Goal: Task Accomplishment & Management: Use online tool/utility

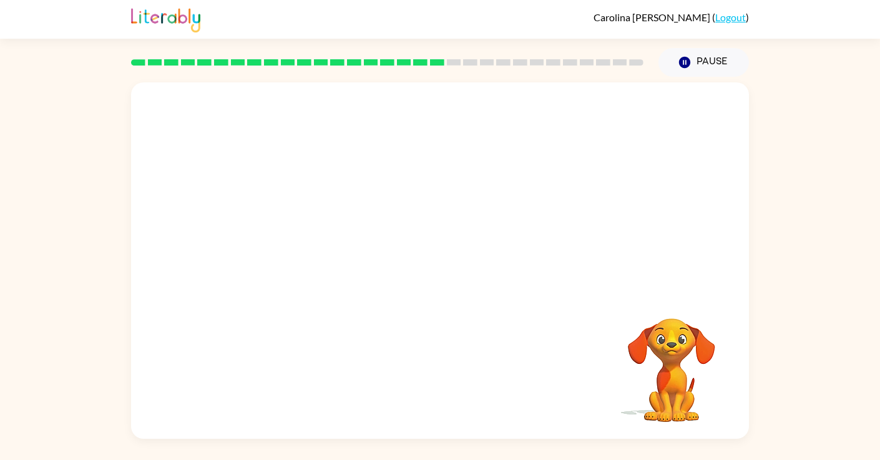
click at [523, 228] on div at bounding box center [440, 187] width 618 height 210
click at [685, 66] on icon "button" at bounding box center [684, 62] width 11 height 11
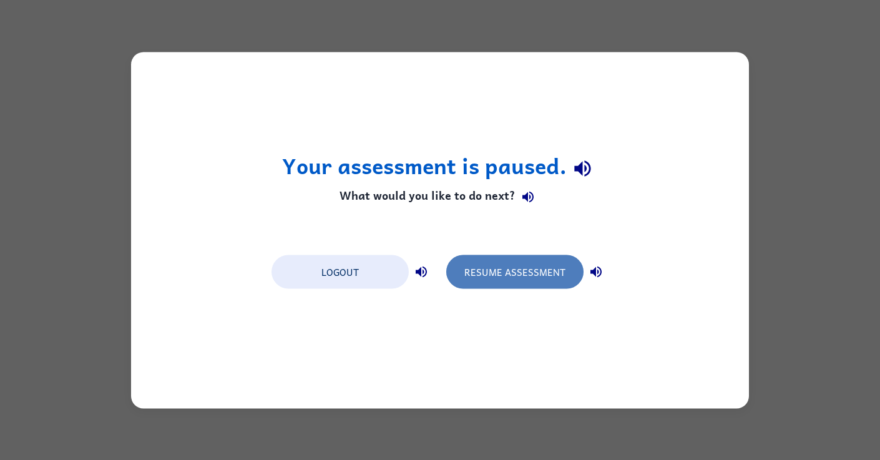
click at [538, 277] on button "Resume Assessment" at bounding box center [514, 272] width 137 height 34
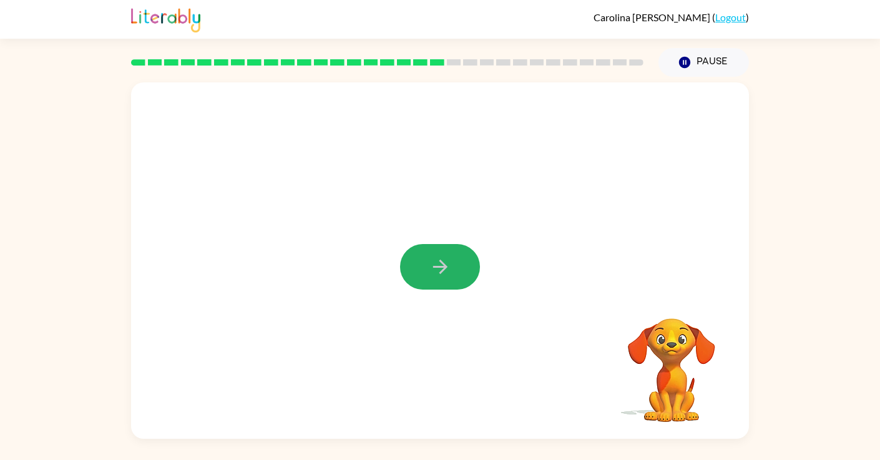
click at [440, 267] on icon "button" at bounding box center [440, 267] width 14 height 14
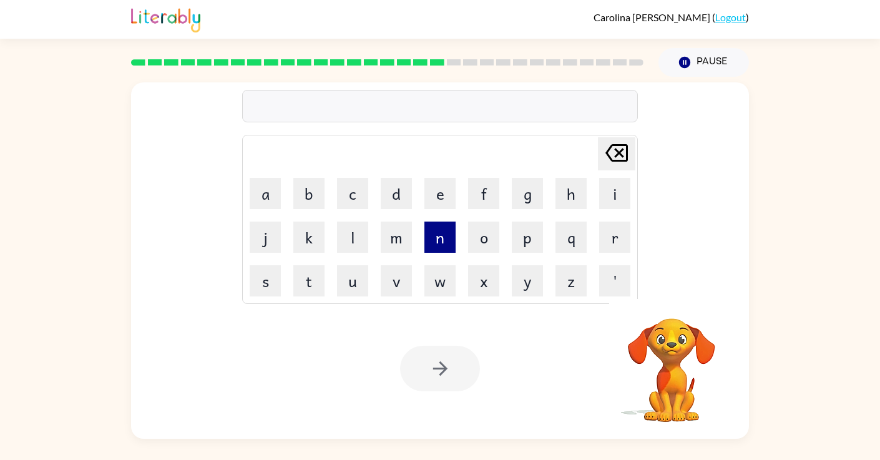
click at [442, 241] on button "n" at bounding box center [439, 237] width 31 height 31
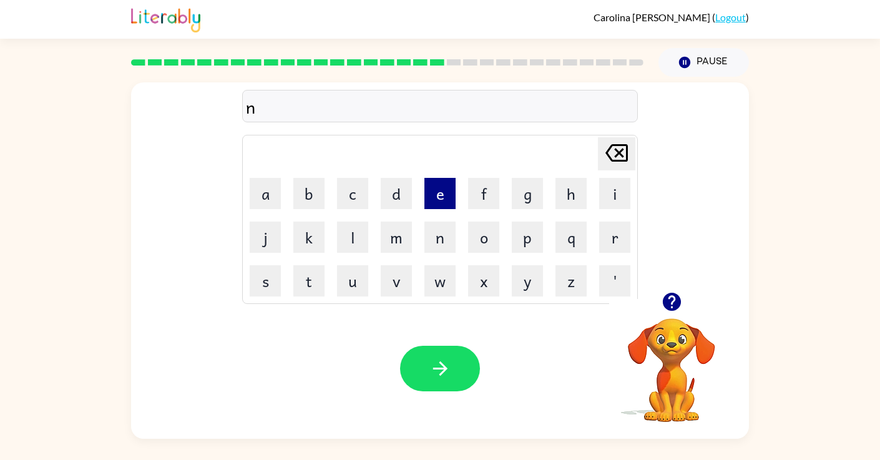
click at [434, 198] on button "e" at bounding box center [439, 193] width 31 height 31
click at [351, 197] on button "c" at bounding box center [352, 193] width 31 height 31
click at [299, 223] on button "k" at bounding box center [308, 237] width 31 height 31
click at [306, 280] on button "t" at bounding box center [308, 280] width 31 height 31
click at [443, 198] on button "e" at bounding box center [439, 193] width 31 height 31
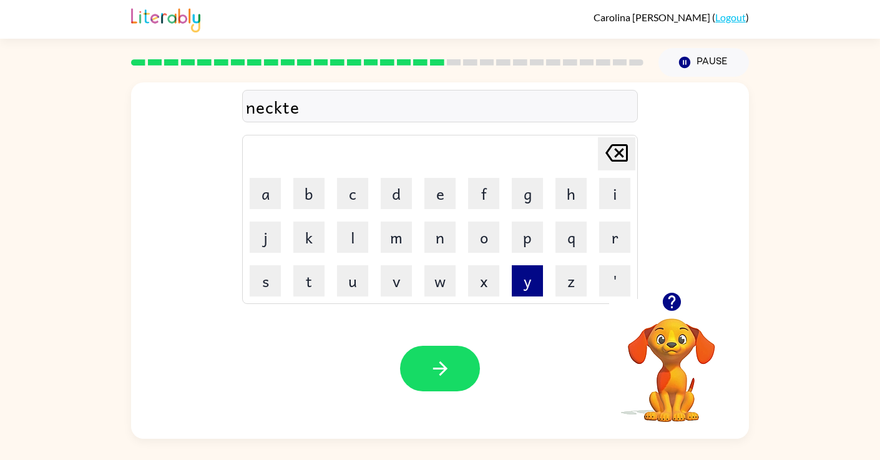
click at [526, 283] on button "y" at bounding box center [527, 280] width 31 height 31
click at [610, 157] on icon at bounding box center [616, 152] width 22 height 17
click at [523, 282] on button "y" at bounding box center [527, 280] width 31 height 31
click at [615, 150] on icon "Delete Delete last character input" at bounding box center [617, 153] width 30 height 30
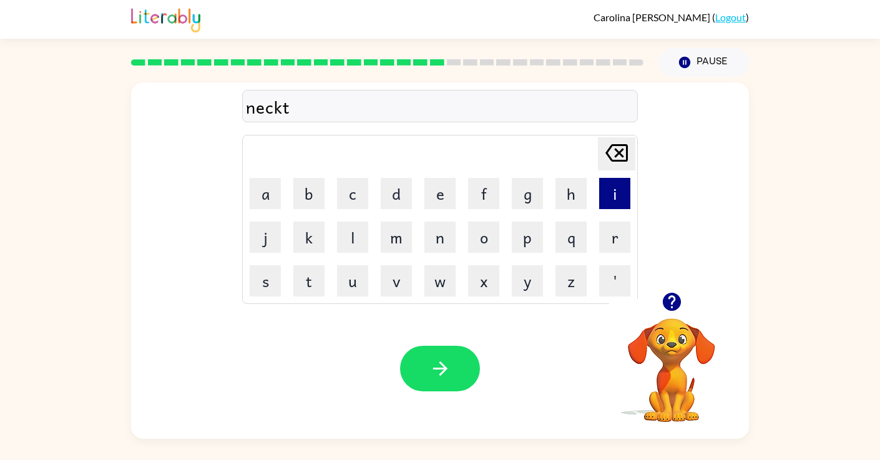
click at [623, 192] on button "i" at bounding box center [614, 193] width 31 height 31
click at [449, 352] on button "button" at bounding box center [440, 369] width 80 height 46
click at [396, 233] on button "m" at bounding box center [396, 237] width 31 height 31
click at [267, 200] on button "a" at bounding box center [265, 193] width 31 height 31
click at [270, 285] on button "s" at bounding box center [265, 280] width 31 height 31
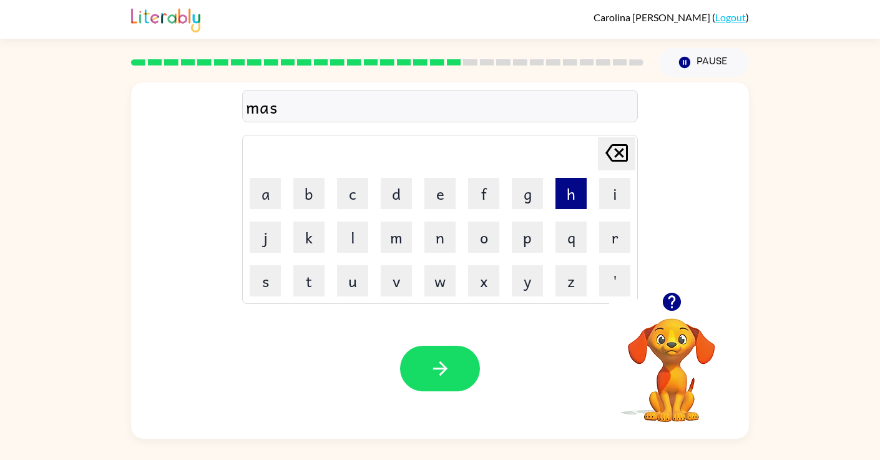
click at [563, 203] on button "h" at bounding box center [571, 193] width 31 height 31
click at [401, 198] on button "d" at bounding box center [396, 193] width 31 height 31
click at [443, 189] on button "e" at bounding box center [439, 193] width 31 height 31
click at [629, 147] on icon "Delete Delete last character input" at bounding box center [617, 153] width 30 height 30
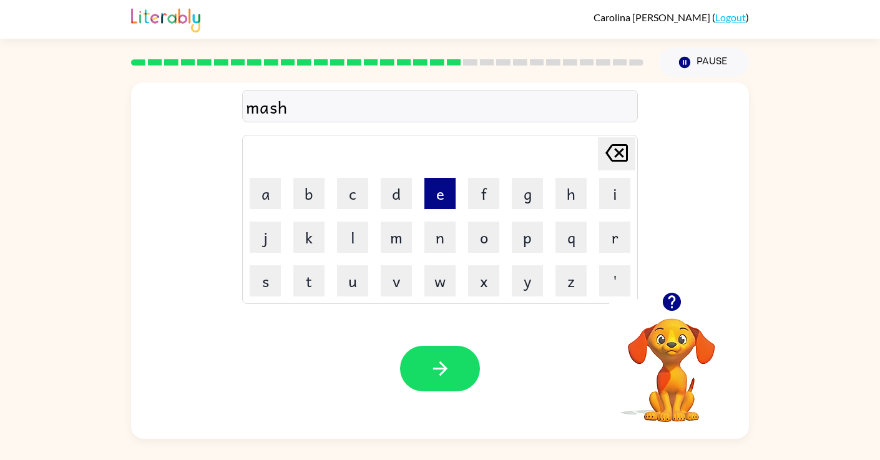
click at [438, 193] on button "e" at bounding box center [439, 193] width 31 height 31
click at [403, 193] on button "d" at bounding box center [396, 193] width 31 height 31
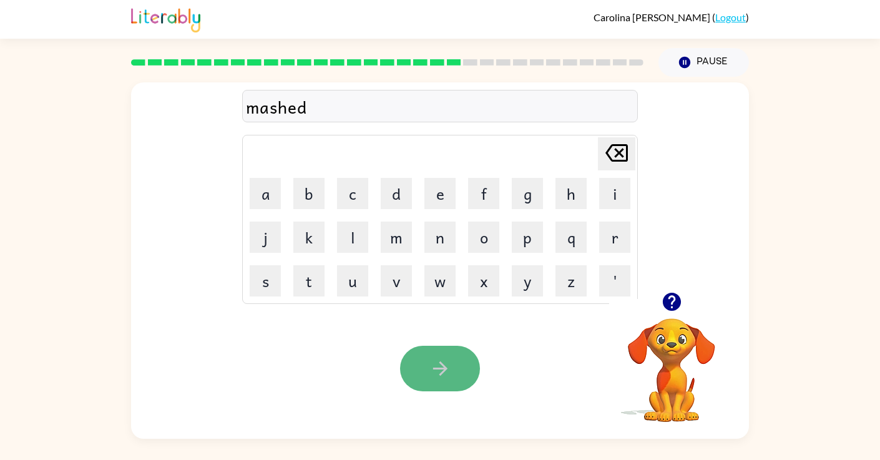
click at [449, 363] on icon "button" at bounding box center [440, 369] width 22 height 22
click at [670, 303] on icon "button" at bounding box center [672, 302] width 22 height 22
click at [275, 107] on div "indikate" at bounding box center [440, 107] width 388 height 26
click at [275, 108] on div "indikate" at bounding box center [440, 107] width 388 height 26
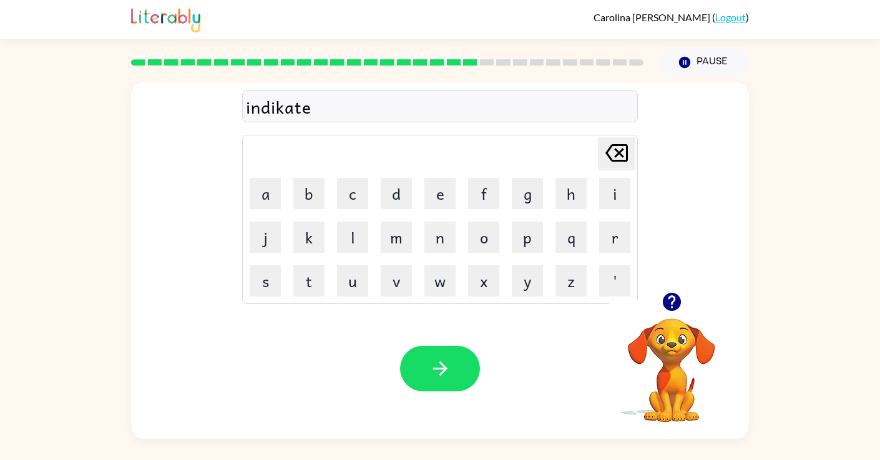
click at [317, 104] on div "indikate" at bounding box center [440, 107] width 388 height 26
click at [614, 157] on icon "Delete Delete last character input" at bounding box center [617, 153] width 30 height 30
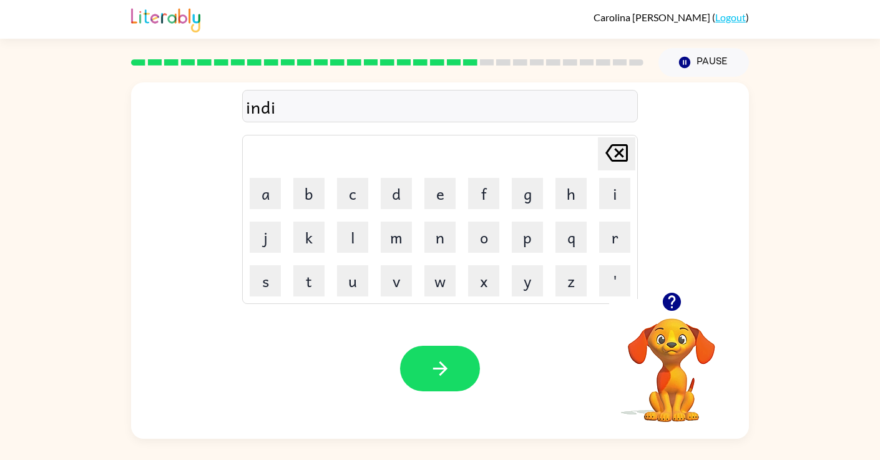
click at [614, 157] on icon "Delete Delete last character input" at bounding box center [617, 153] width 30 height 30
type button "delete"
click at [458, 371] on button "button" at bounding box center [440, 369] width 80 height 46
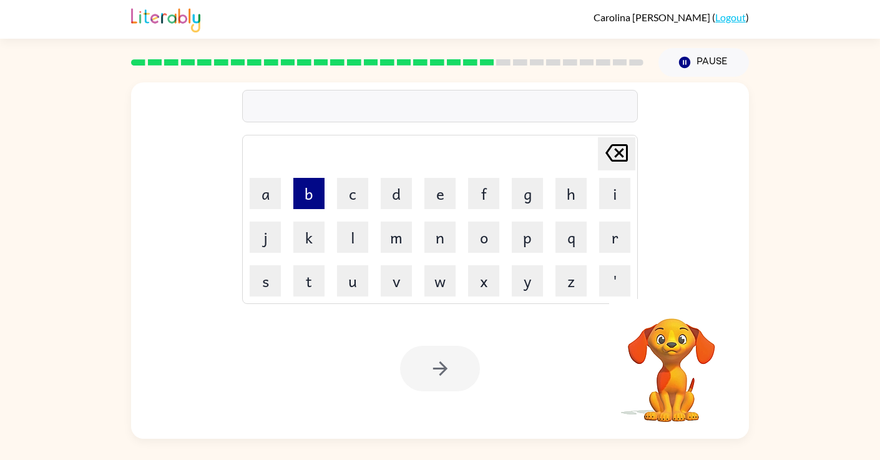
click at [304, 192] on button "b" at bounding box center [308, 193] width 31 height 31
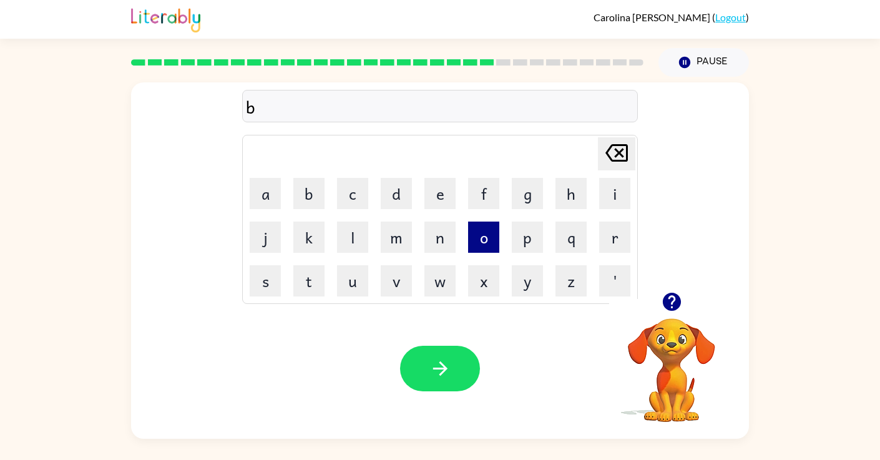
click at [488, 237] on button "o" at bounding box center [483, 237] width 31 height 31
click at [312, 274] on button "t" at bounding box center [308, 280] width 31 height 31
click at [434, 203] on button "e" at bounding box center [439, 193] width 31 height 31
type button "e"
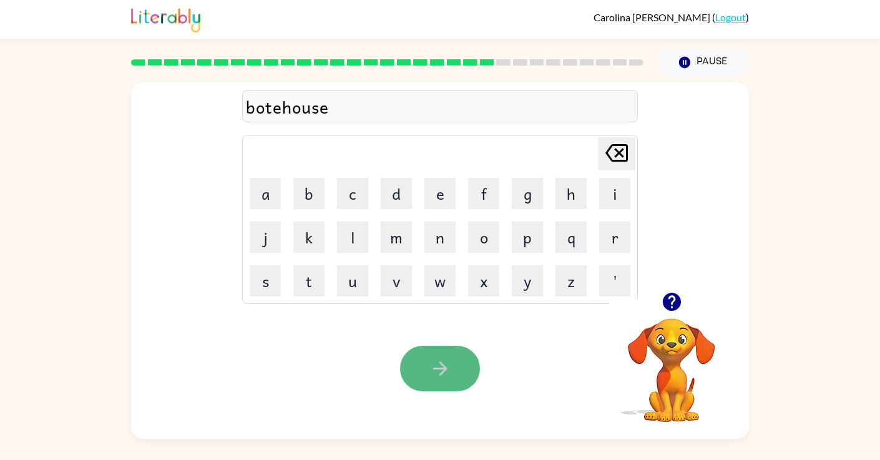
click at [435, 367] on icon "button" at bounding box center [440, 369] width 22 height 22
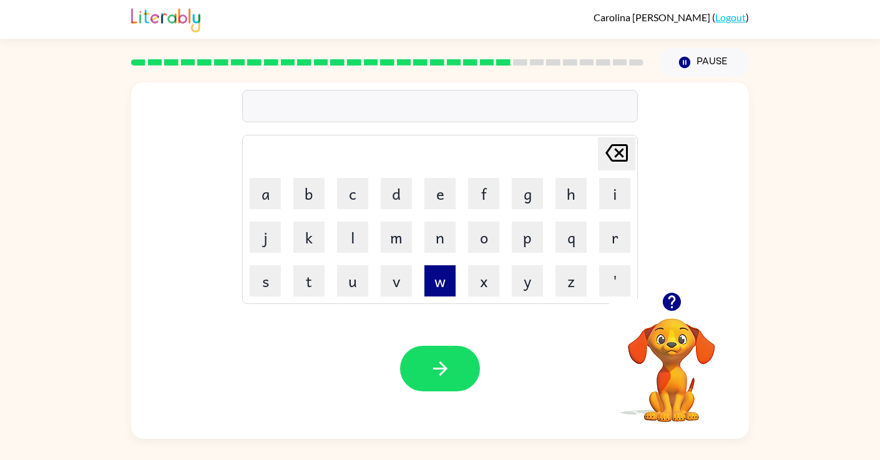
click at [441, 280] on button "w" at bounding box center [439, 280] width 31 height 31
type button "w"
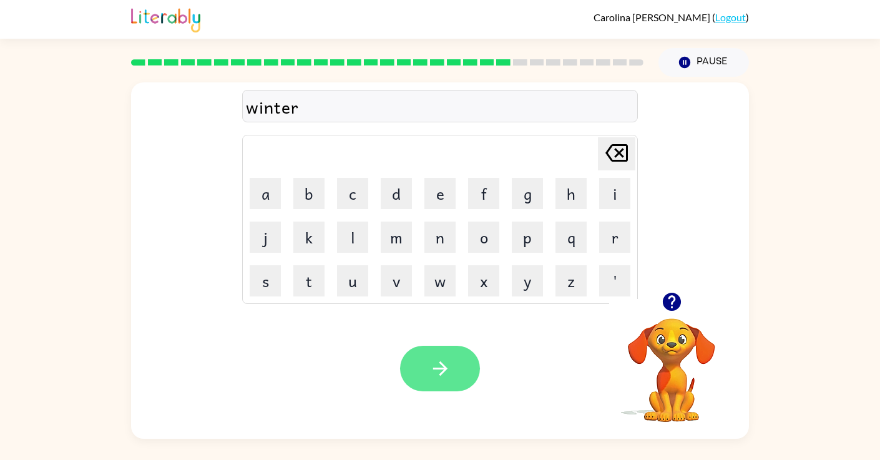
click at [434, 370] on icon "button" at bounding box center [440, 369] width 22 height 22
click at [443, 361] on icon "button" at bounding box center [440, 369] width 22 height 22
click at [439, 376] on icon "button" at bounding box center [440, 369] width 22 height 22
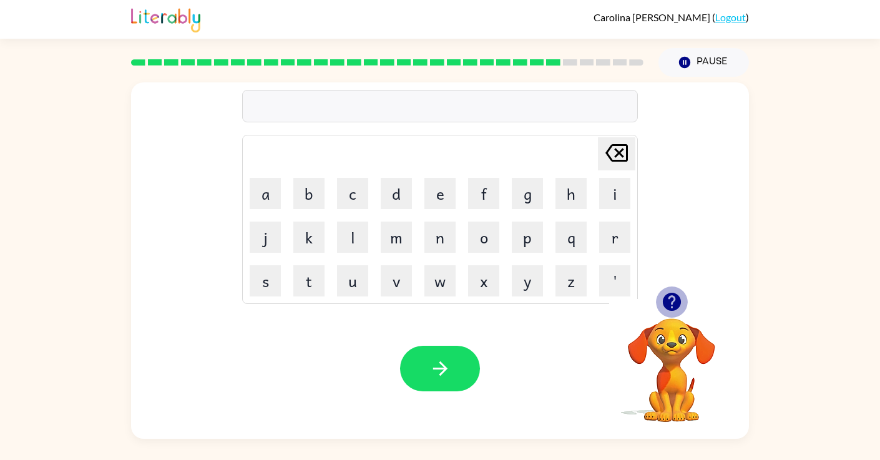
click at [680, 299] on icon "button" at bounding box center [672, 302] width 22 height 22
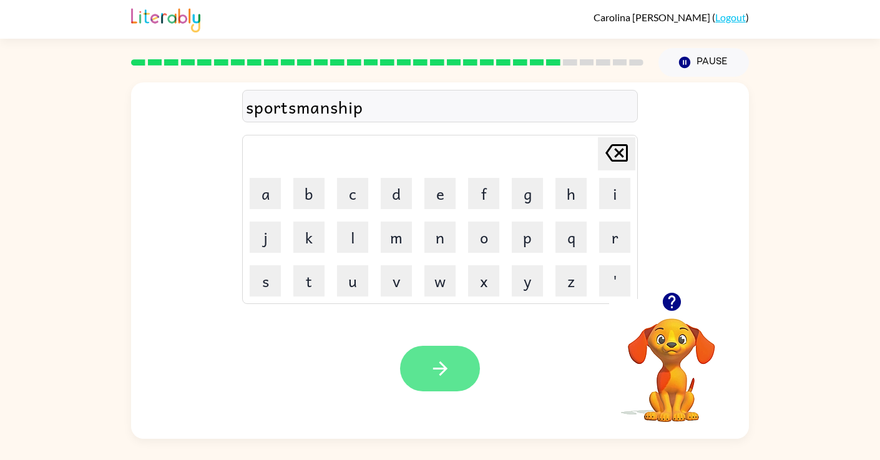
click at [458, 359] on button "button" at bounding box center [440, 369] width 80 height 46
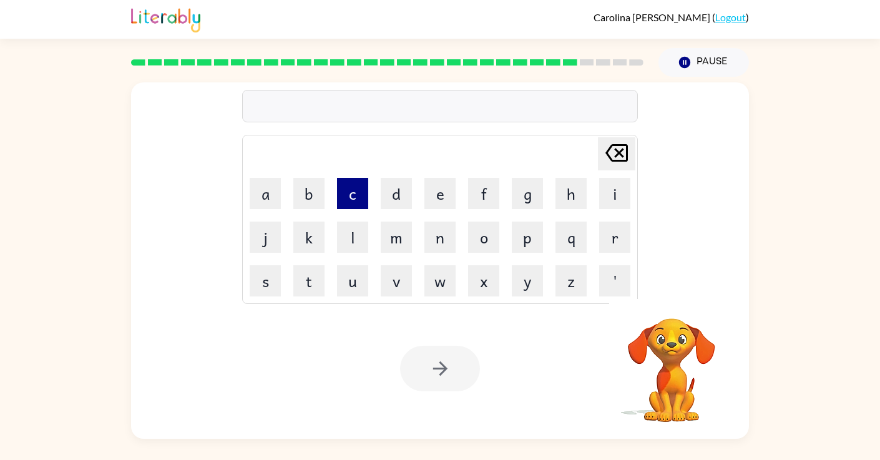
click at [360, 195] on button "c" at bounding box center [352, 193] width 31 height 31
click at [479, 248] on button "o" at bounding box center [483, 237] width 31 height 31
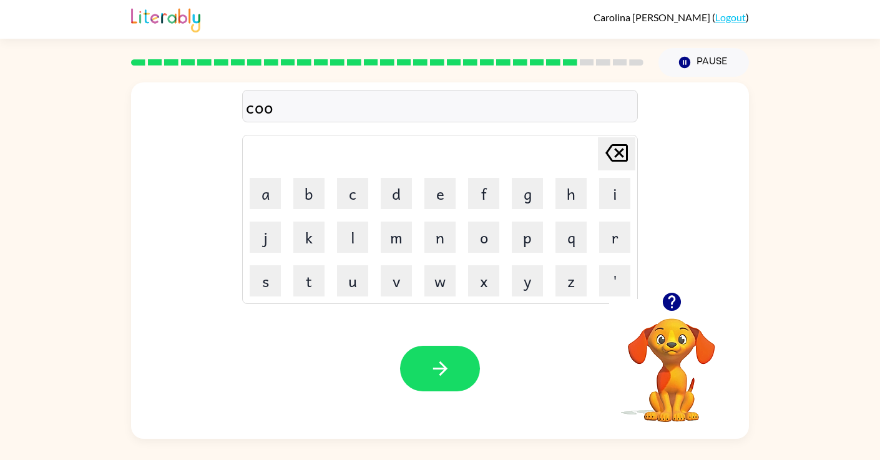
type button "o"
click at [446, 384] on button "button" at bounding box center [440, 369] width 80 height 46
click at [453, 368] on button "button" at bounding box center [440, 369] width 80 height 46
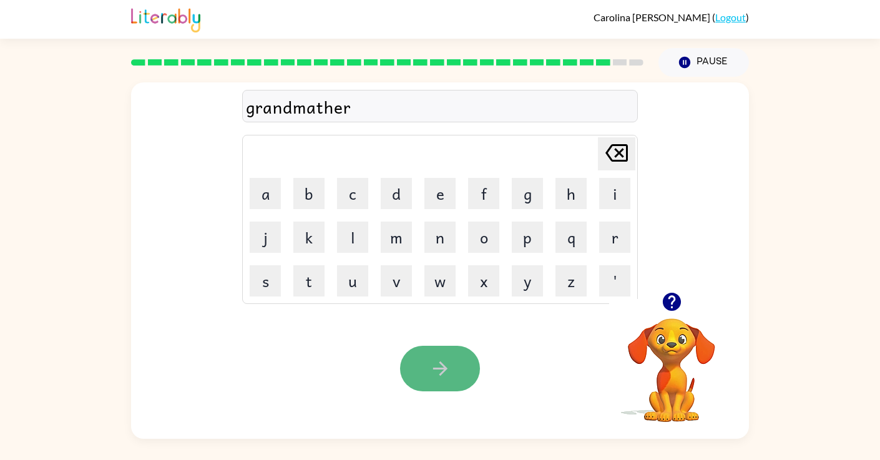
click at [433, 360] on icon "button" at bounding box center [440, 369] width 22 height 22
click at [439, 371] on icon "button" at bounding box center [440, 369] width 22 height 22
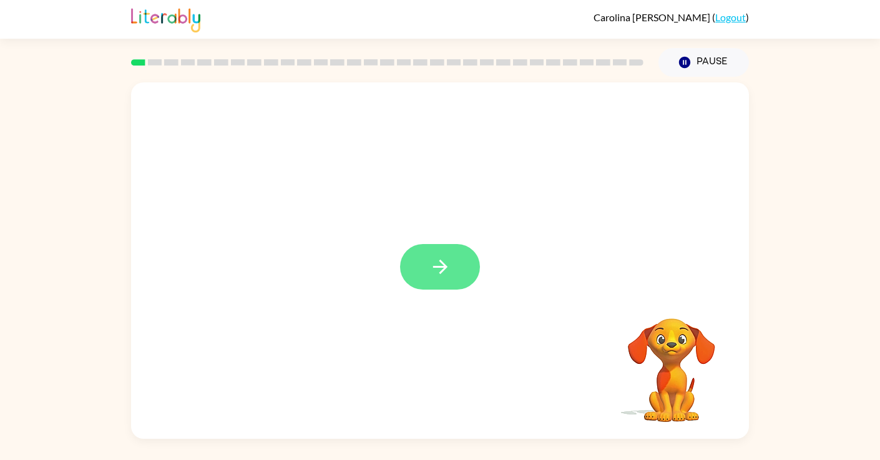
click at [443, 273] on icon "button" at bounding box center [440, 267] width 22 height 22
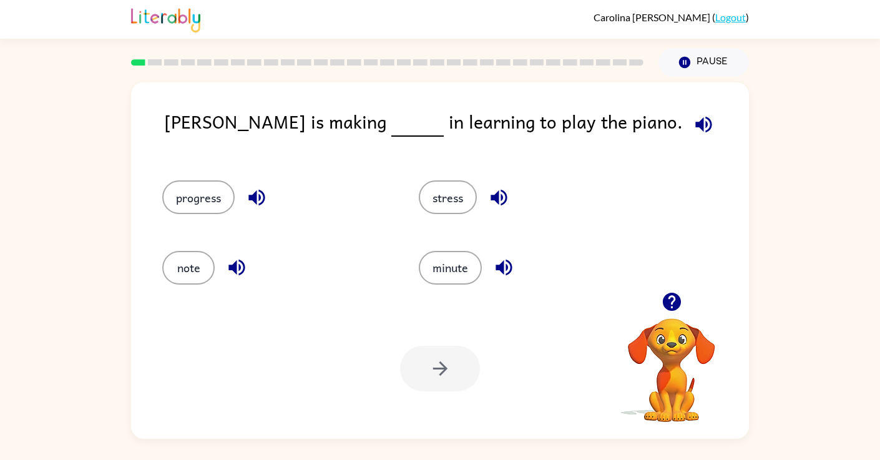
click at [693, 123] on icon "button" at bounding box center [704, 125] width 22 height 22
click at [693, 124] on icon "button" at bounding box center [704, 125] width 22 height 22
click at [196, 194] on button "progress" at bounding box center [198, 197] width 72 height 34
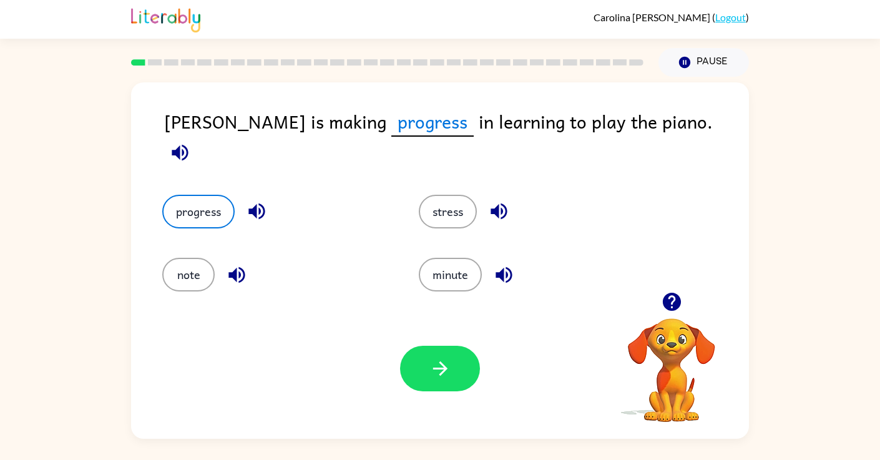
click at [188, 144] on icon "button" at bounding box center [180, 152] width 16 height 16
click at [444, 373] on icon "button" at bounding box center [440, 369] width 22 height 22
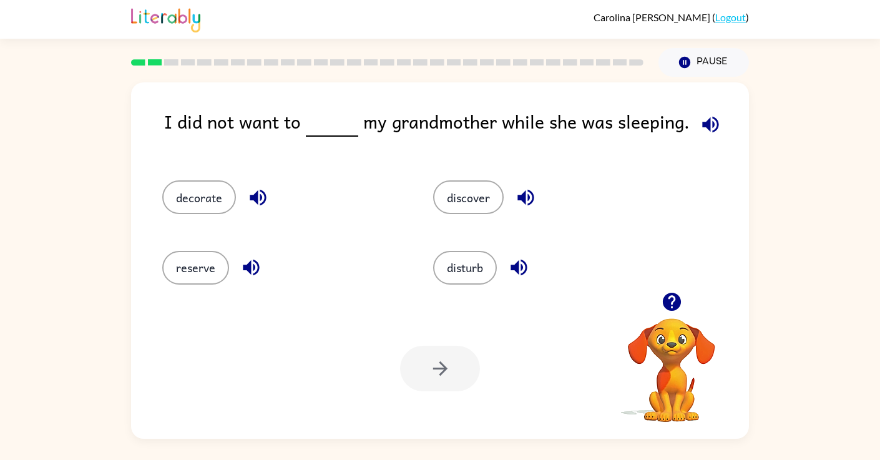
click at [702, 124] on icon "button" at bounding box center [710, 124] width 16 height 16
click at [486, 270] on button "disturb" at bounding box center [465, 268] width 64 height 34
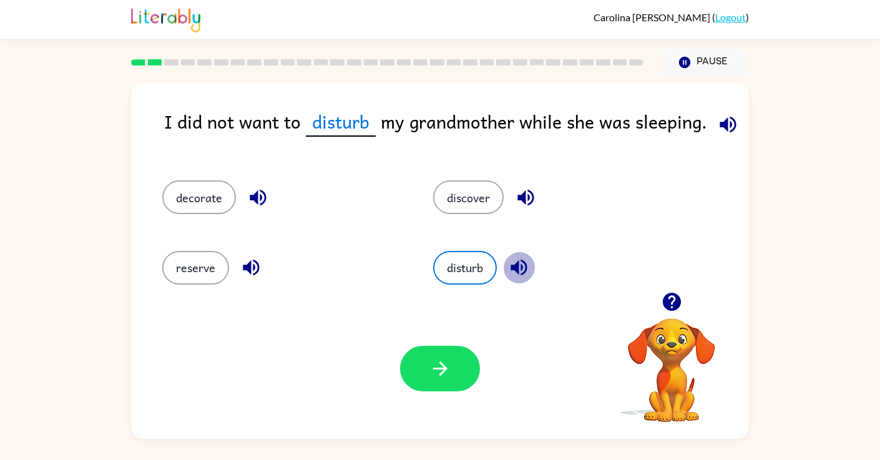
click at [517, 270] on icon "button" at bounding box center [519, 268] width 16 height 16
click at [423, 381] on button "button" at bounding box center [440, 369] width 80 height 46
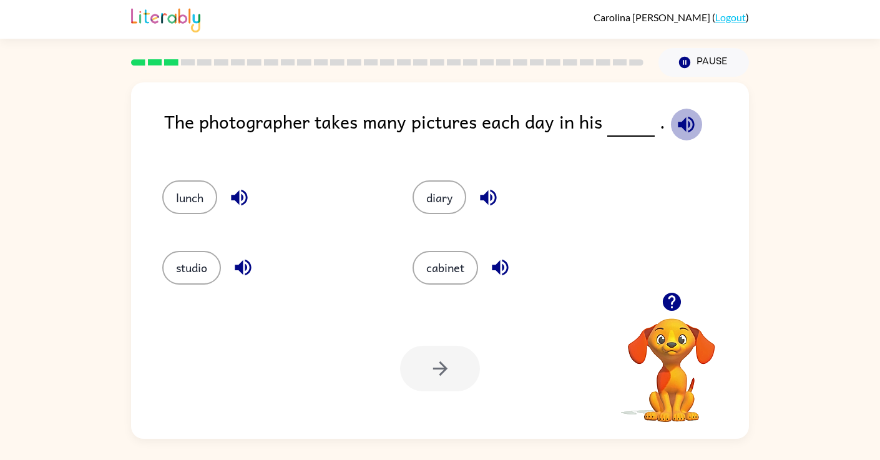
click at [678, 120] on icon "button" at bounding box center [686, 124] width 16 height 16
click at [441, 201] on button "diary" at bounding box center [440, 197] width 54 height 34
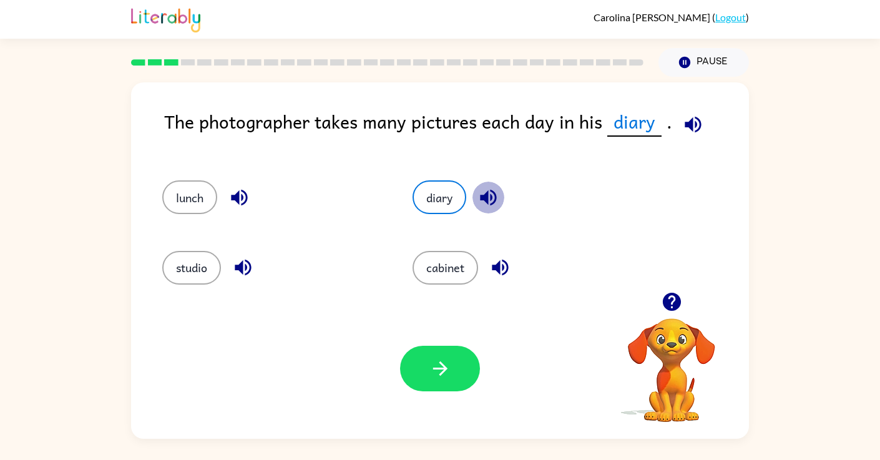
click at [496, 199] on icon "button" at bounding box center [488, 198] width 16 height 16
click at [427, 378] on button "button" at bounding box center [440, 369] width 80 height 46
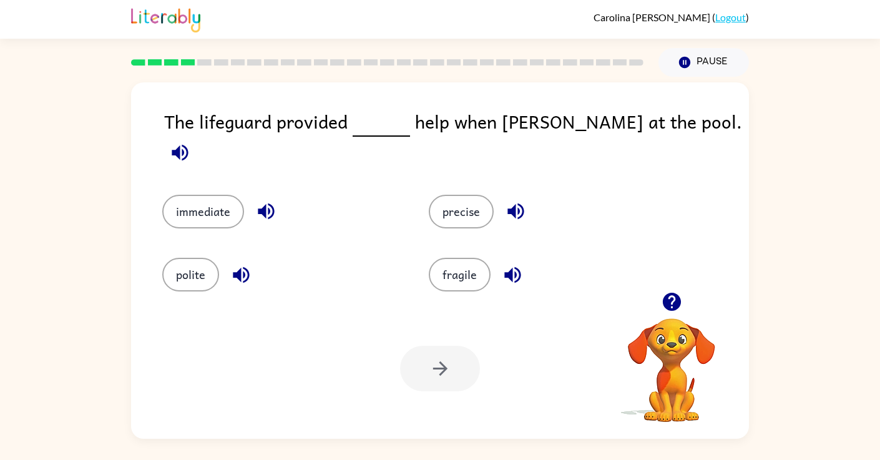
click at [188, 144] on icon "button" at bounding box center [180, 152] width 16 height 16
click at [260, 203] on icon "button" at bounding box center [266, 211] width 16 height 16
click at [272, 203] on icon "button" at bounding box center [266, 211] width 16 height 16
click at [176, 195] on button "immediate" at bounding box center [203, 212] width 82 height 34
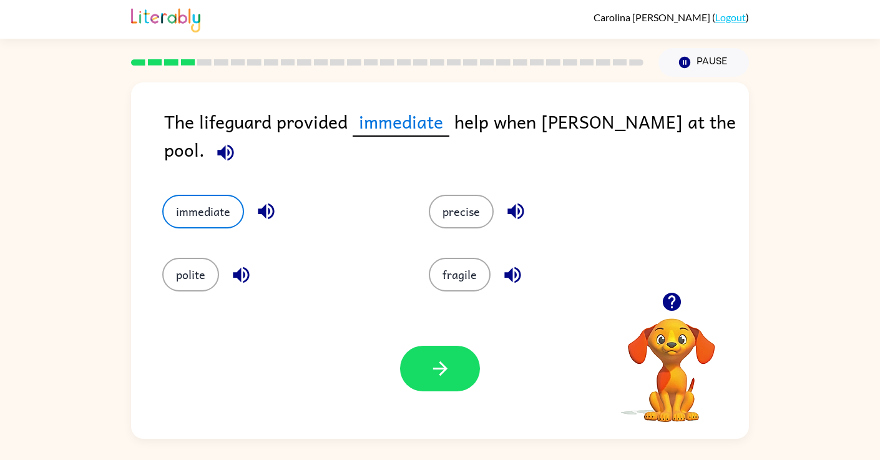
click at [502, 267] on icon "button" at bounding box center [513, 275] width 22 height 22
click at [451, 379] on button "button" at bounding box center [440, 369] width 80 height 46
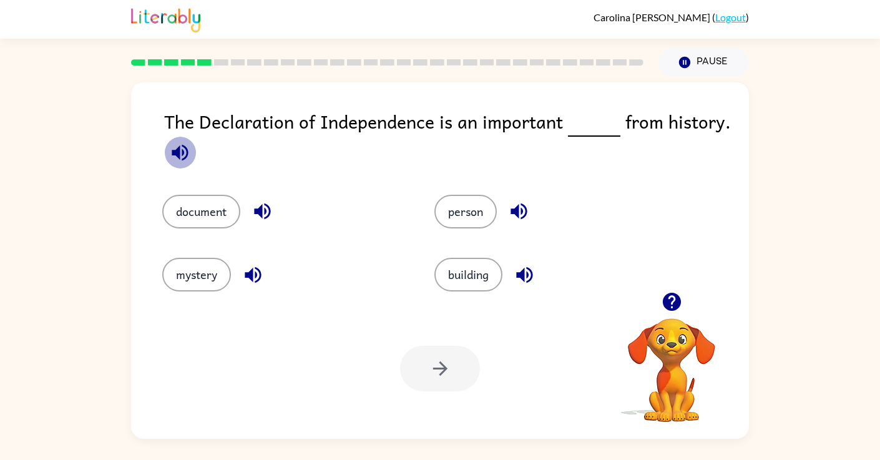
click at [179, 151] on icon "button" at bounding box center [180, 152] width 16 height 16
click at [264, 204] on icon "button" at bounding box center [263, 211] width 22 height 22
click at [249, 275] on icon "button" at bounding box center [253, 275] width 16 height 16
click at [527, 273] on icon "button" at bounding box center [525, 275] width 22 height 22
click at [209, 210] on button "document" at bounding box center [201, 212] width 78 height 34
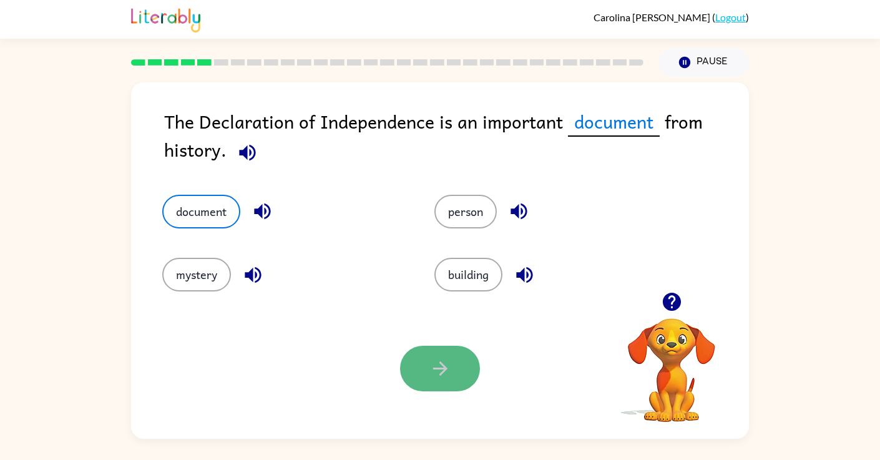
click at [446, 359] on icon "button" at bounding box center [440, 369] width 22 height 22
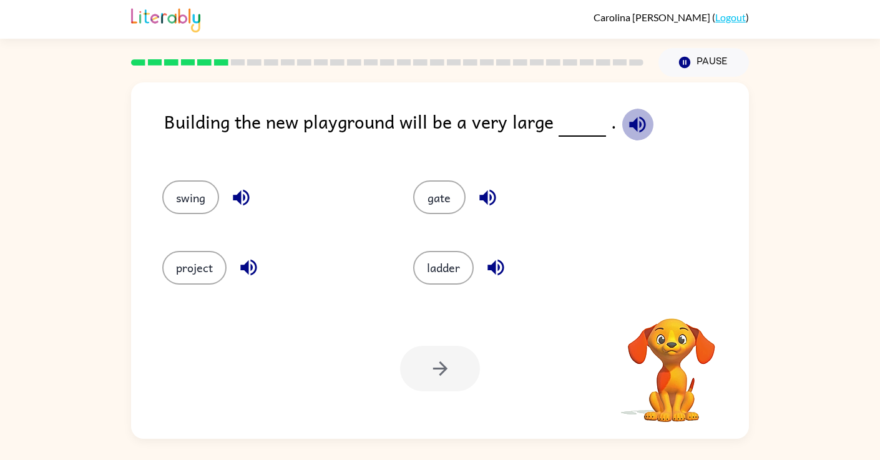
click at [632, 126] on icon "button" at bounding box center [638, 125] width 22 height 22
click at [197, 270] on button "project" at bounding box center [194, 268] width 64 height 34
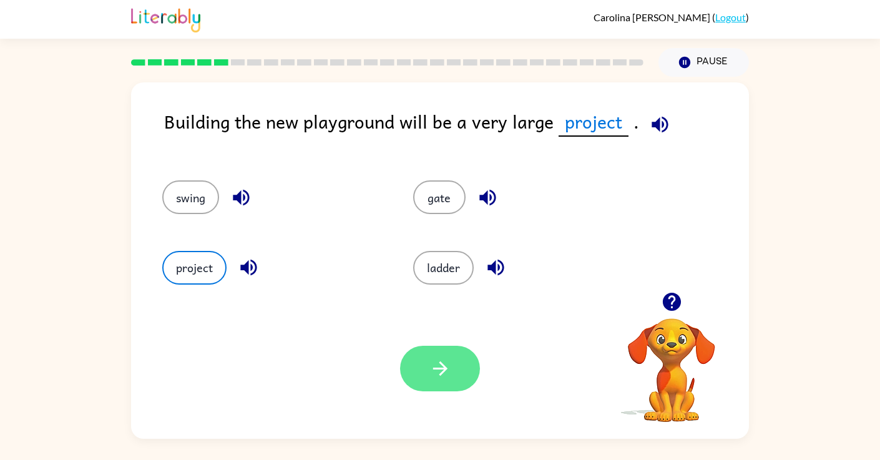
click at [431, 369] on icon "button" at bounding box center [440, 369] width 22 height 22
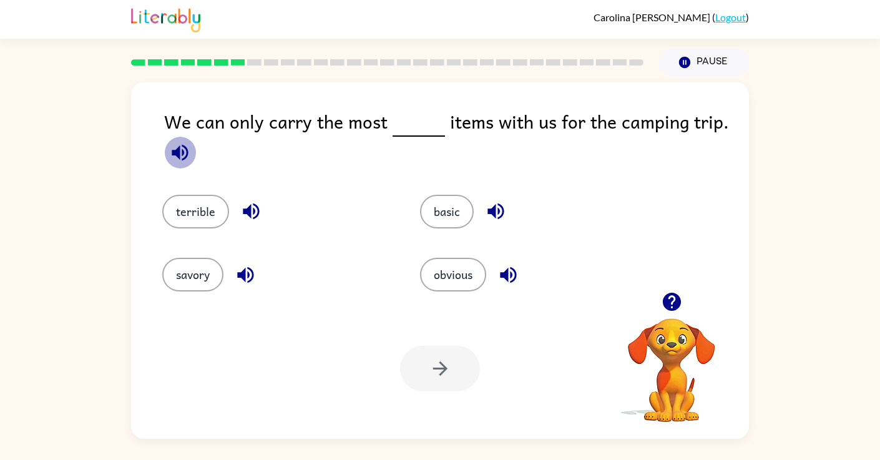
click at [179, 157] on icon "button" at bounding box center [180, 152] width 16 height 16
click at [169, 159] on icon "button" at bounding box center [180, 153] width 22 height 22
click at [461, 280] on button "obvious" at bounding box center [453, 275] width 66 height 34
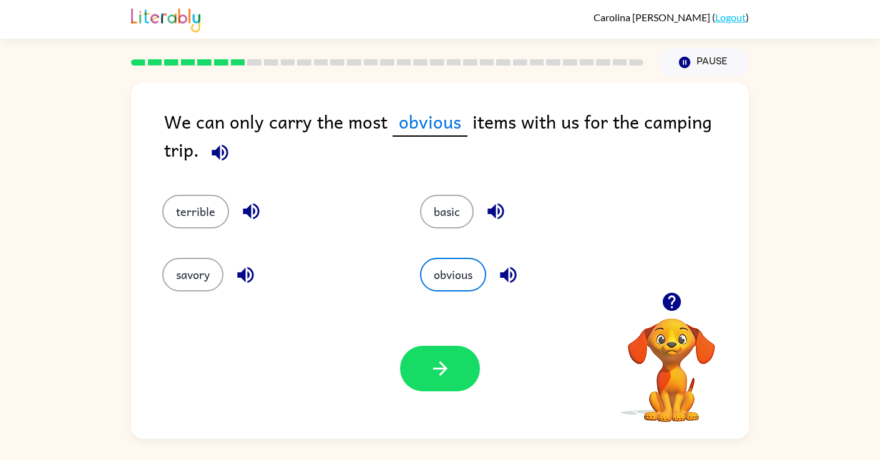
click at [252, 269] on icon "button" at bounding box center [245, 275] width 16 height 16
click at [453, 375] on button "button" at bounding box center [440, 369] width 80 height 46
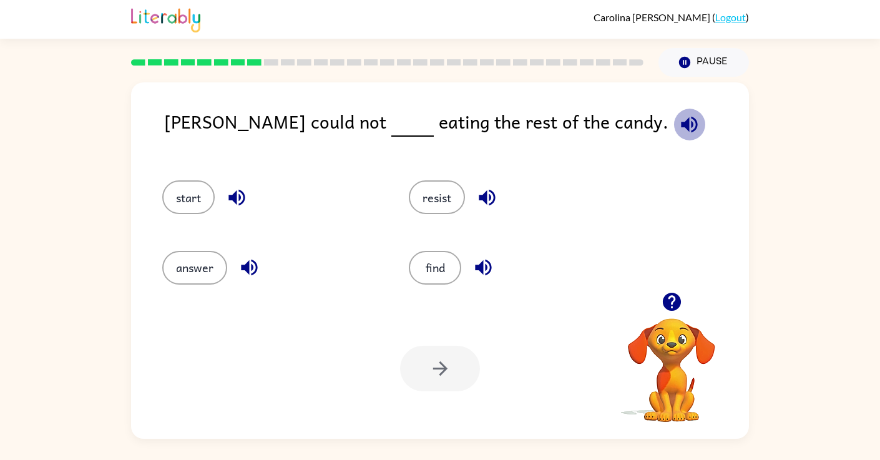
click at [678, 123] on icon "button" at bounding box center [689, 125] width 22 height 22
click at [452, 202] on button "resist" at bounding box center [437, 197] width 56 height 34
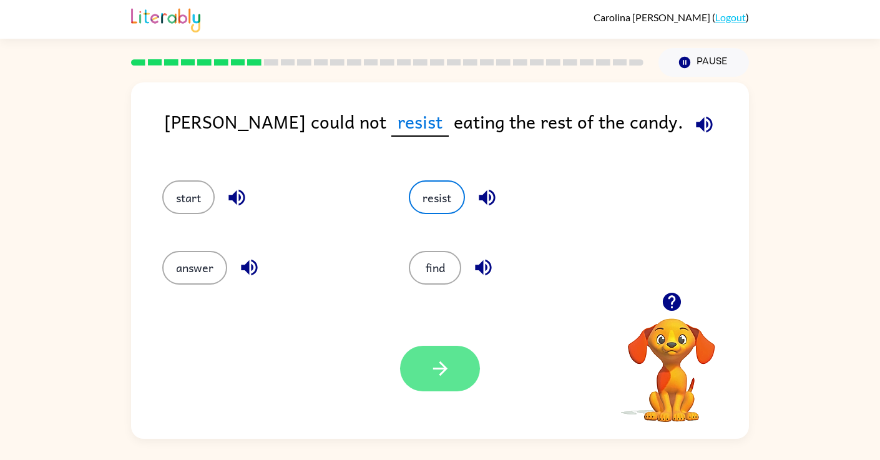
click at [439, 371] on icon "button" at bounding box center [440, 369] width 22 height 22
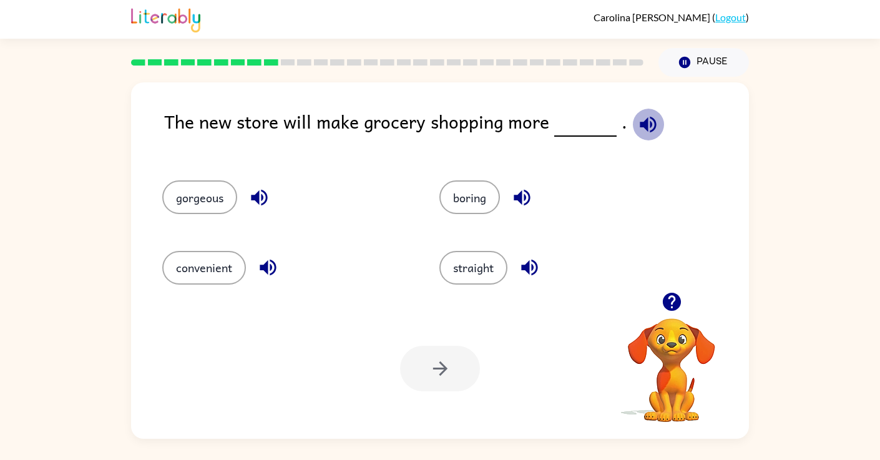
click at [640, 124] on icon "button" at bounding box center [648, 124] width 16 height 16
click at [249, 194] on icon "button" at bounding box center [259, 198] width 22 height 22
click at [272, 263] on icon "button" at bounding box center [268, 268] width 22 height 22
click at [529, 263] on icon "button" at bounding box center [529, 268] width 16 height 16
click at [519, 198] on icon "button" at bounding box center [522, 198] width 16 height 16
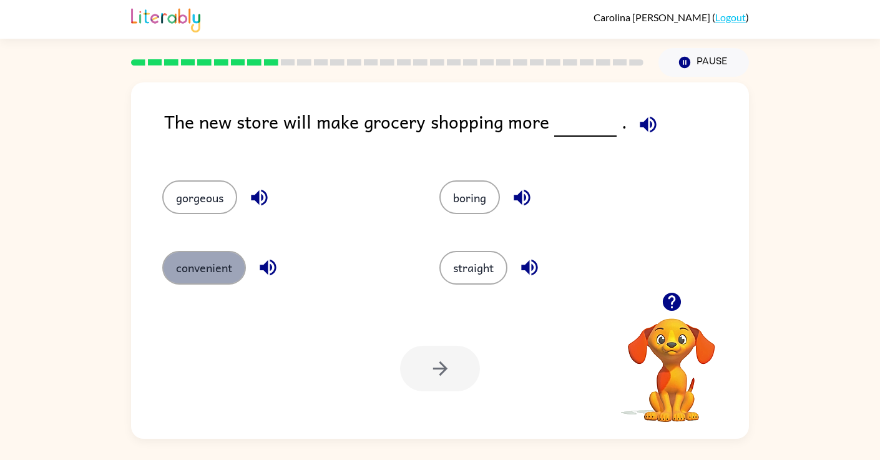
click at [211, 267] on button "convenient" at bounding box center [204, 268] width 84 height 34
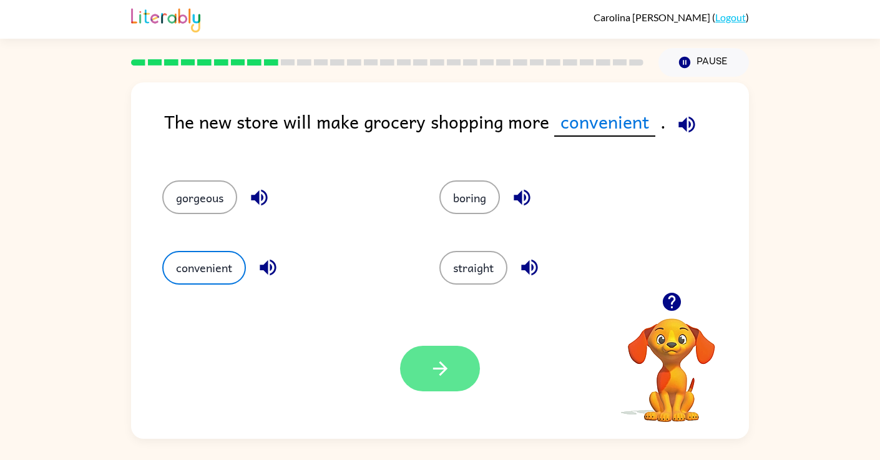
click at [436, 363] on icon "button" at bounding box center [440, 369] width 22 height 22
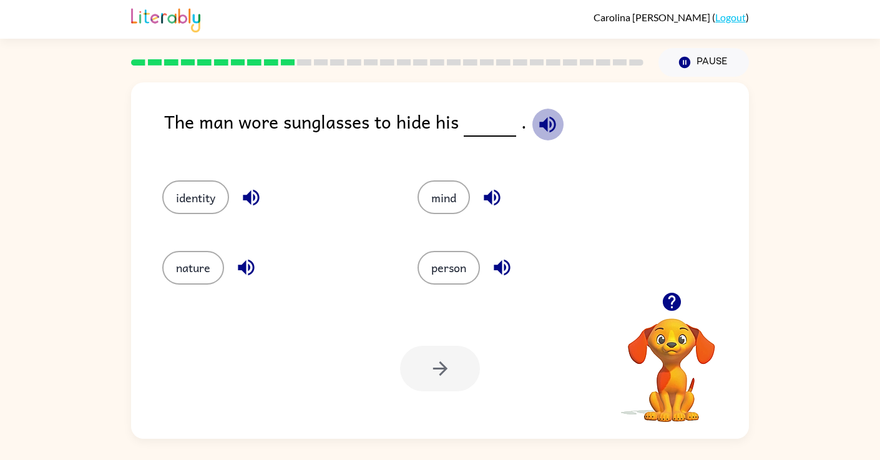
click at [549, 122] on icon "button" at bounding box center [547, 124] width 16 height 16
click at [507, 271] on icon "button" at bounding box center [502, 268] width 22 height 22
click at [495, 199] on icon "button" at bounding box center [492, 198] width 22 height 22
click at [251, 197] on icon "button" at bounding box center [251, 198] width 16 height 16
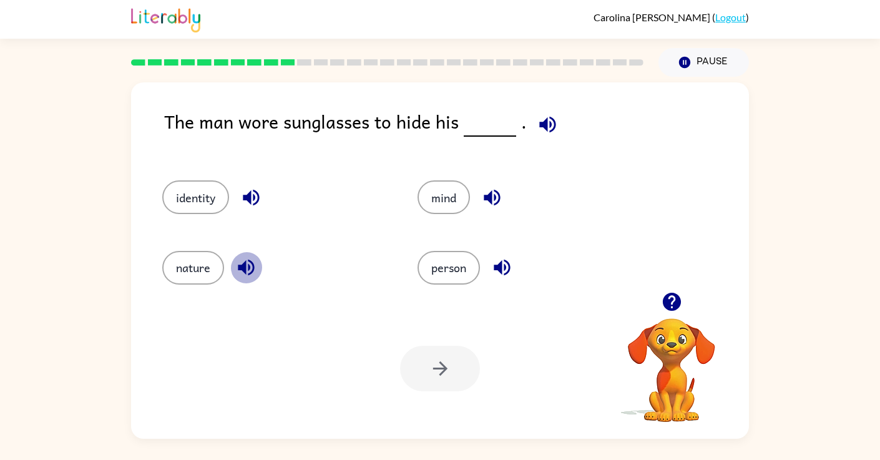
click at [253, 268] on icon "button" at bounding box center [246, 268] width 22 height 22
click at [201, 220] on div "identity" at bounding box center [266, 192] width 255 height 70
click at [203, 188] on button "identity" at bounding box center [195, 197] width 67 height 34
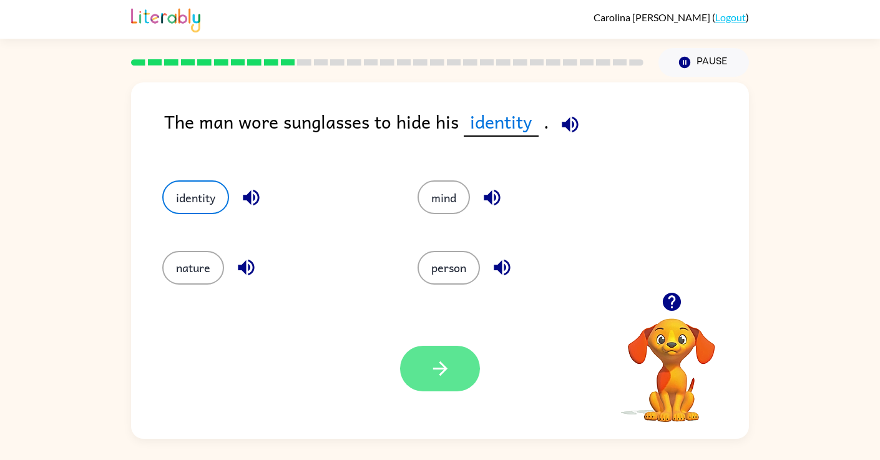
click at [422, 365] on button "button" at bounding box center [440, 369] width 80 height 46
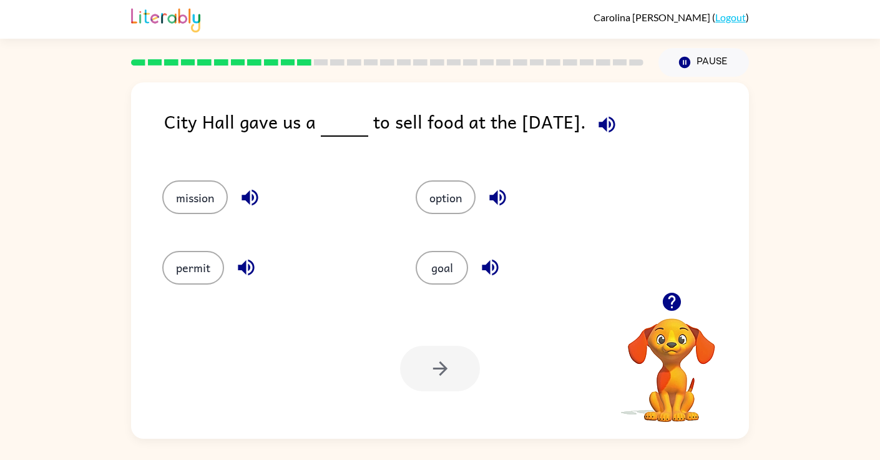
click at [604, 118] on icon "button" at bounding box center [607, 125] width 22 height 22
click at [218, 196] on button "mission" at bounding box center [195, 197] width 66 height 34
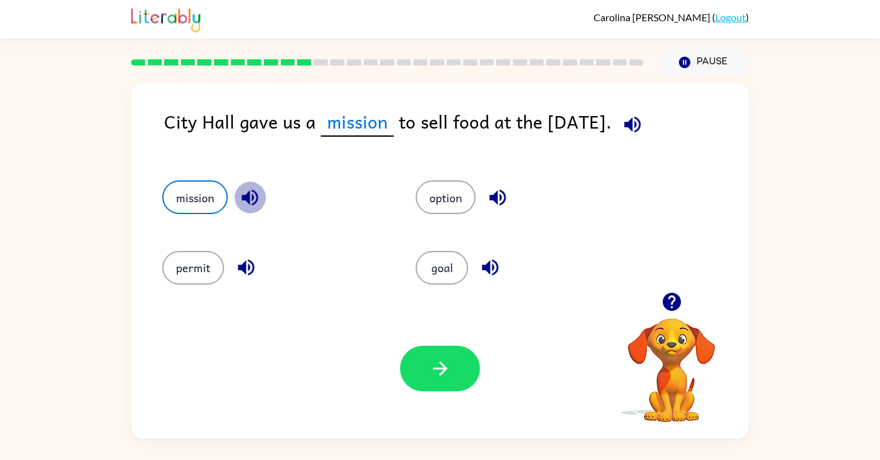
click at [256, 194] on icon "button" at bounding box center [250, 198] width 22 height 22
click at [496, 197] on icon "button" at bounding box center [497, 198] width 16 height 16
click at [491, 268] on icon "button" at bounding box center [490, 268] width 22 height 22
click at [248, 267] on icon "button" at bounding box center [246, 268] width 16 height 16
click at [203, 270] on button "permit" at bounding box center [193, 268] width 62 height 34
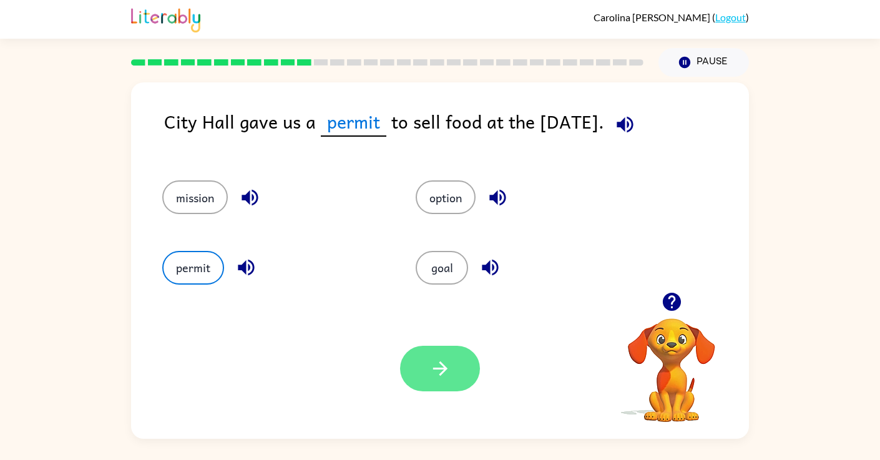
click at [428, 360] on button "button" at bounding box center [440, 369] width 80 height 46
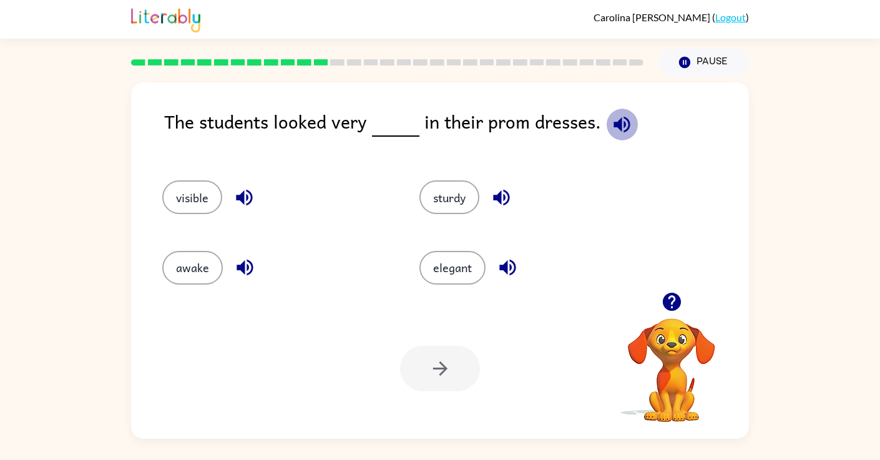
click at [619, 124] on icon "button" at bounding box center [622, 125] width 22 height 22
click at [239, 195] on icon "button" at bounding box center [244, 198] width 16 height 16
click at [238, 273] on icon "button" at bounding box center [245, 268] width 22 height 22
click at [511, 189] on icon "button" at bounding box center [502, 198] width 22 height 22
click at [509, 265] on icon "button" at bounding box center [508, 268] width 22 height 22
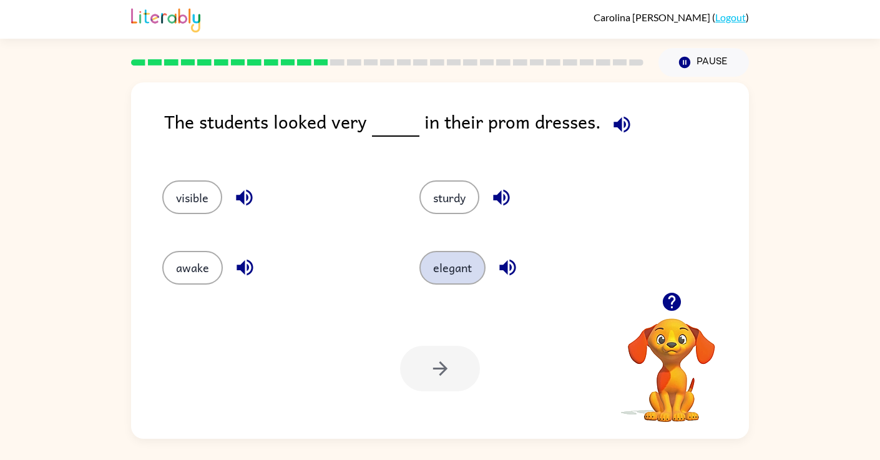
click at [453, 268] on button "elegant" at bounding box center [452, 268] width 66 height 34
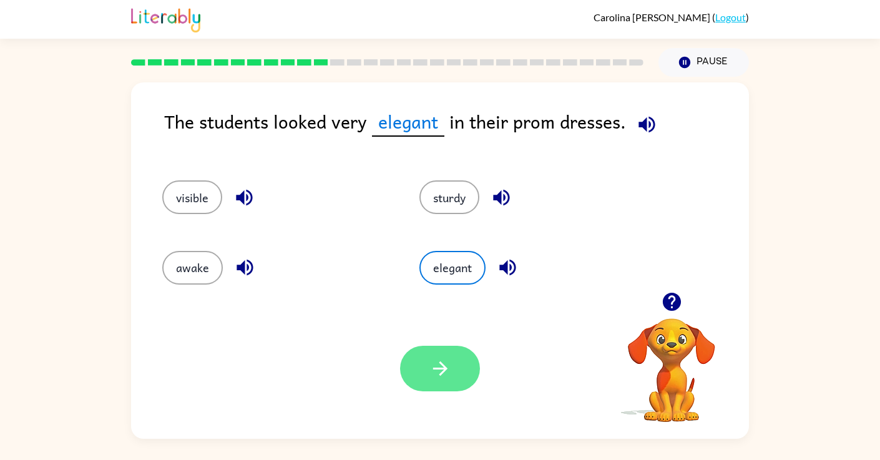
click at [451, 358] on icon "button" at bounding box center [440, 369] width 22 height 22
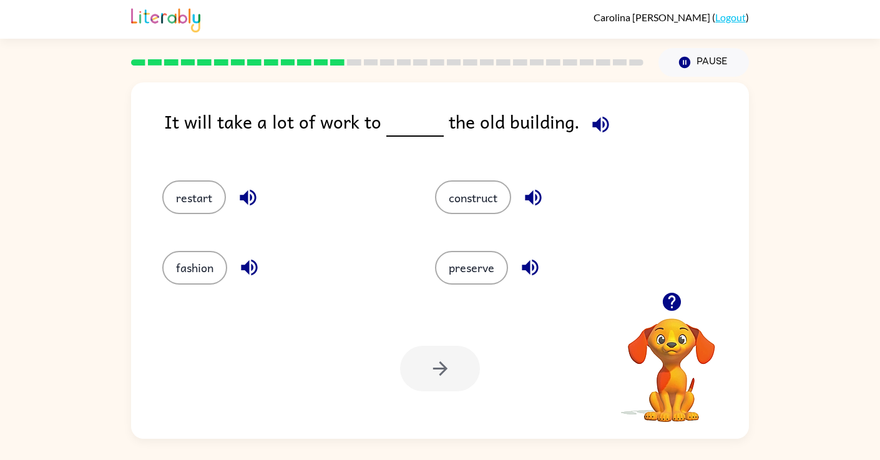
click at [594, 124] on icon "button" at bounding box center [600, 124] width 16 height 16
click at [537, 196] on icon "button" at bounding box center [533, 198] width 22 height 22
click at [529, 268] on icon "button" at bounding box center [530, 268] width 16 height 16
click at [250, 265] on icon "button" at bounding box center [249, 268] width 22 height 22
click at [247, 195] on icon "button" at bounding box center [248, 198] width 16 height 16
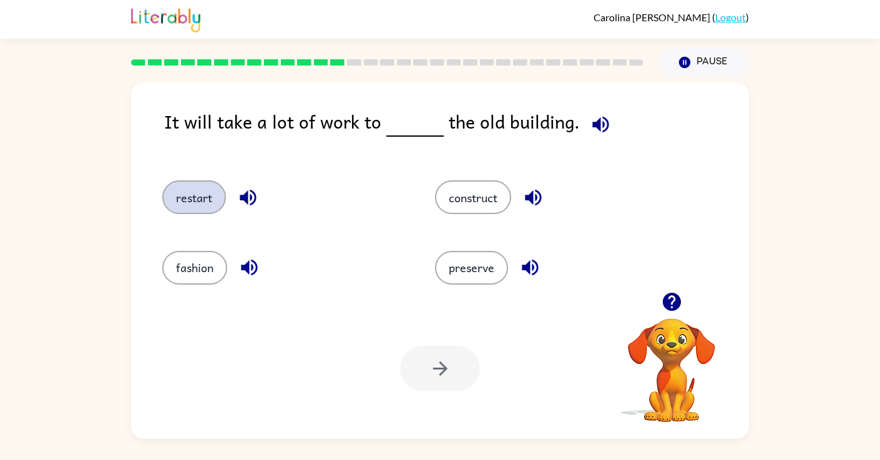
click at [213, 188] on button "restart" at bounding box center [194, 197] width 64 height 34
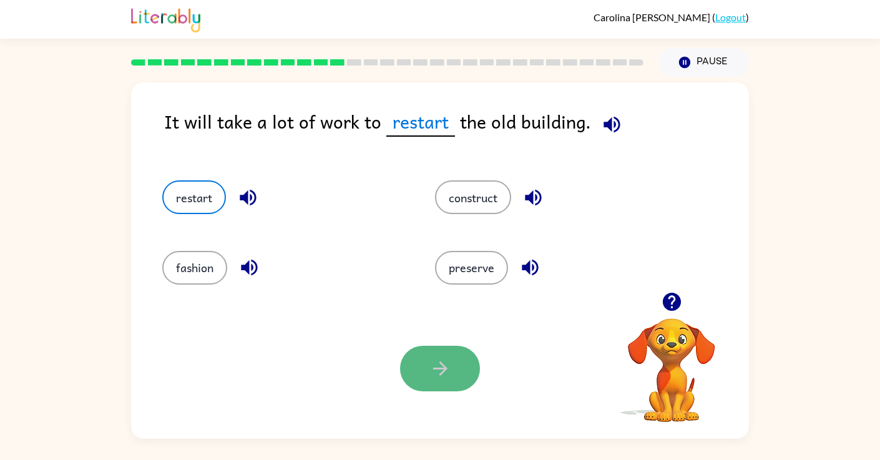
click at [453, 383] on button "button" at bounding box center [440, 369] width 80 height 46
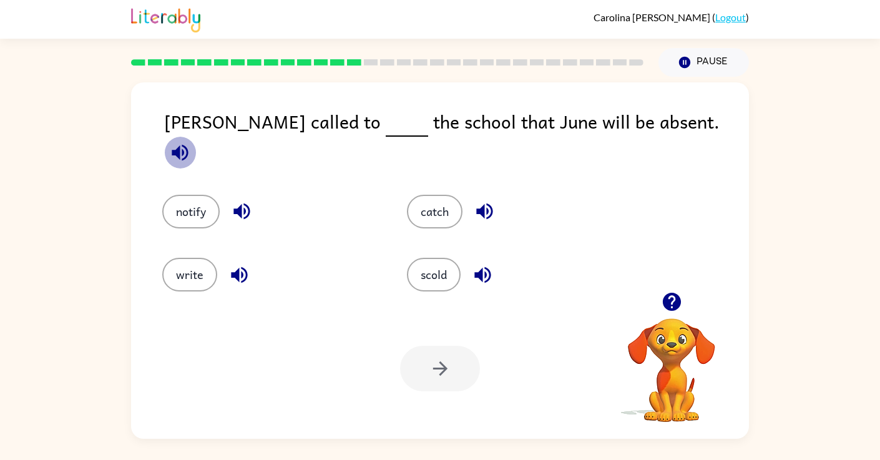
click at [188, 144] on icon "button" at bounding box center [180, 152] width 16 height 16
click at [205, 202] on button "notify" at bounding box center [190, 212] width 57 height 34
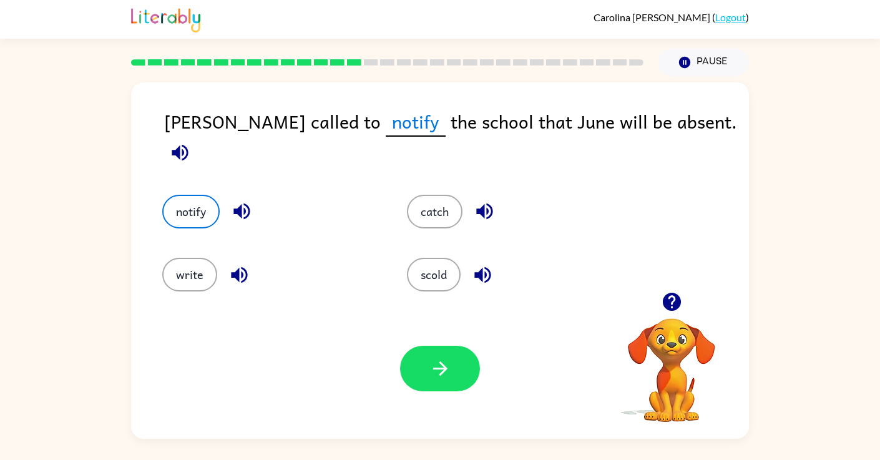
click at [237, 201] on icon "button" at bounding box center [242, 211] width 22 height 22
click at [494, 204] on icon "button" at bounding box center [485, 211] width 22 height 22
click at [482, 270] on icon "button" at bounding box center [482, 275] width 16 height 16
click at [250, 262] on button "button" at bounding box center [239, 275] width 32 height 32
click at [431, 366] on icon "button" at bounding box center [440, 369] width 22 height 22
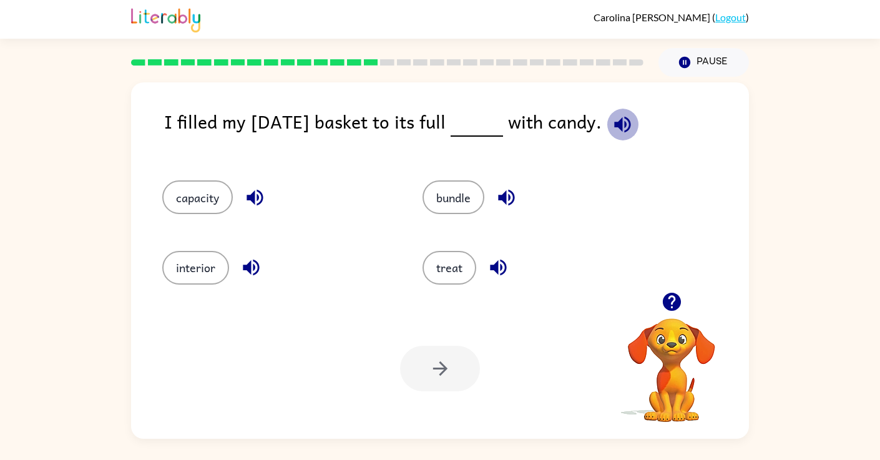
click at [630, 123] on icon "button" at bounding box center [622, 124] width 16 height 16
click at [514, 203] on icon "button" at bounding box center [507, 198] width 22 height 22
click at [507, 269] on icon "button" at bounding box center [498, 268] width 22 height 22
click at [250, 263] on icon "button" at bounding box center [251, 268] width 16 height 16
click at [248, 199] on icon "button" at bounding box center [255, 198] width 16 height 16
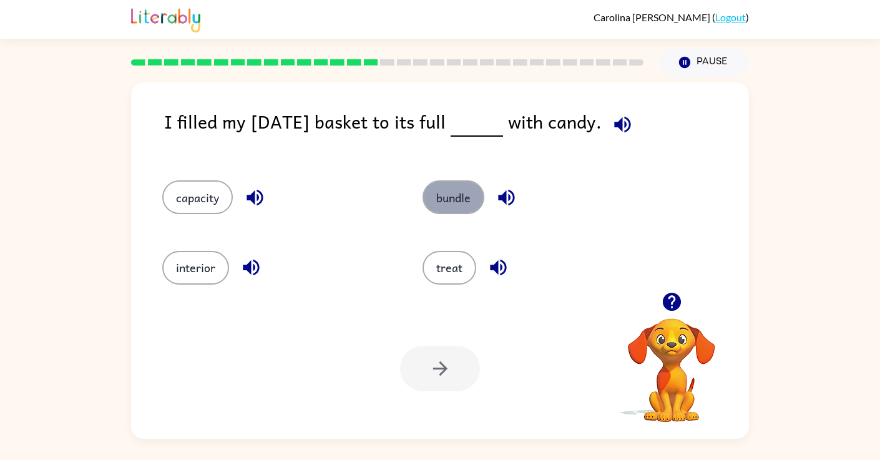
click at [463, 191] on button "bundle" at bounding box center [454, 197] width 62 height 34
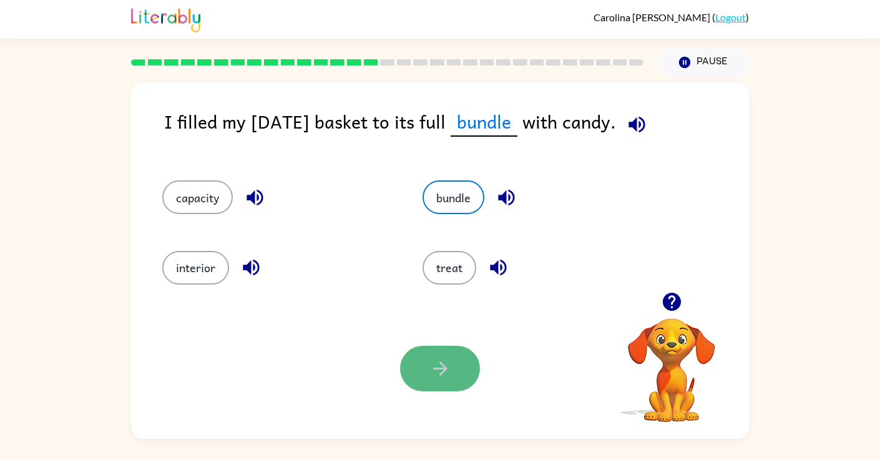
click at [437, 365] on icon "button" at bounding box center [440, 369] width 22 height 22
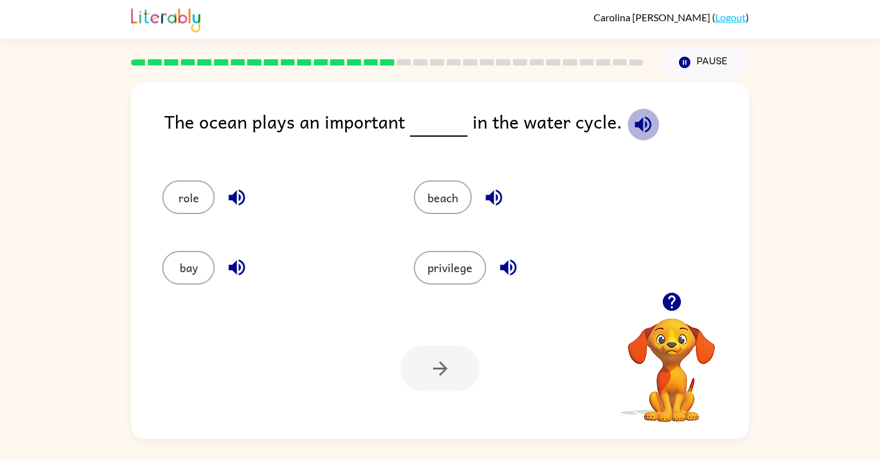
click at [637, 125] on icon "button" at bounding box center [643, 125] width 22 height 22
click at [247, 199] on icon "button" at bounding box center [237, 198] width 22 height 22
click at [184, 199] on button "role" at bounding box center [188, 197] width 52 height 34
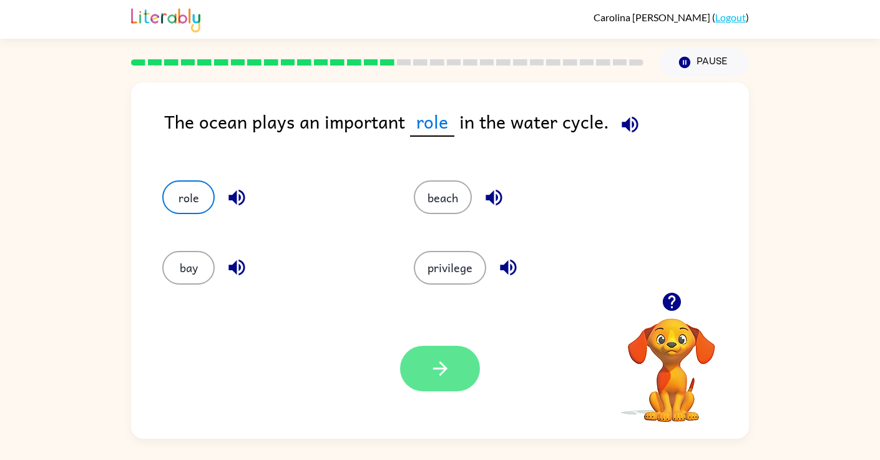
click at [443, 384] on button "button" at bounding box center [440, 369] width 80 height 46
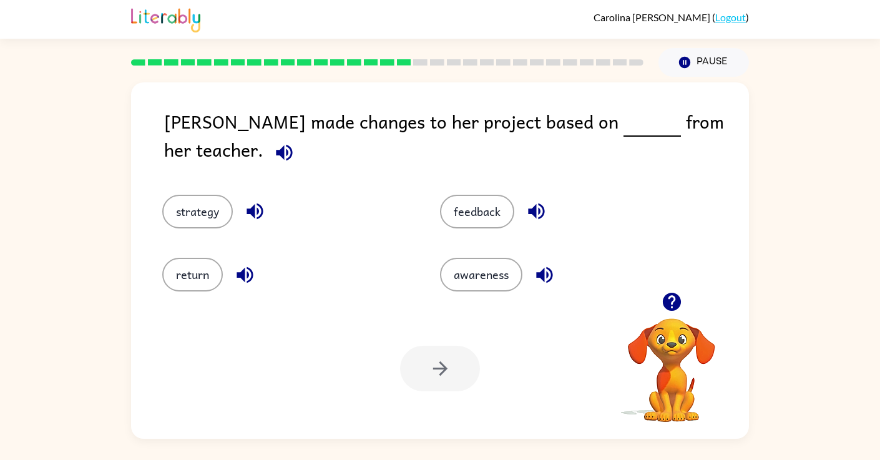
click at [292, 144] on icon "button" at bounding box center [284, 152] width 16 height 16
click at [532, 203] on icon "button" at bounding box center [536, 211] width 16 height 16
click at [485, 195] on button "feedback" at bounding box center [477, 212] width 74 height 34
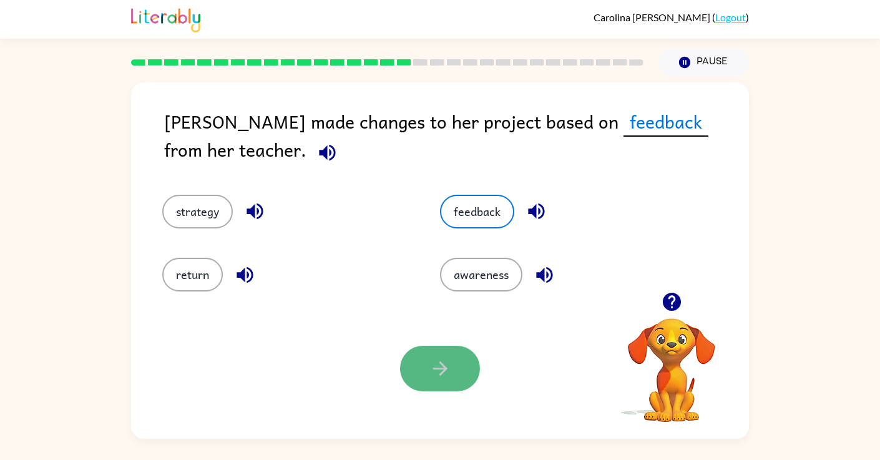
click at [448, 366] on icon "button" at bounding box center [440, 369] width 22 height 22
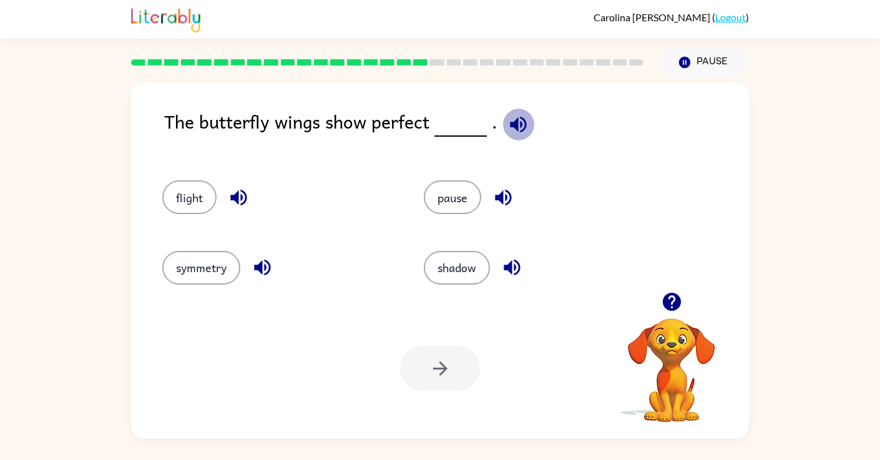
click at [520, 125] on icon "button" at bounding box center [518, 125] width 22 height 22
click at [223, 193] on button "button" at bounding box center [239, 198] width 32 height 32
click at [249, 267] on button "button" at bounding box center [263, 268] width 32 height 32
click at [489, 198] on button "button" at bounding box center [503, 198] width 32 height 32
click at [513, 265] on icon "button" at bounding box center [512, 268] width 16 height 16
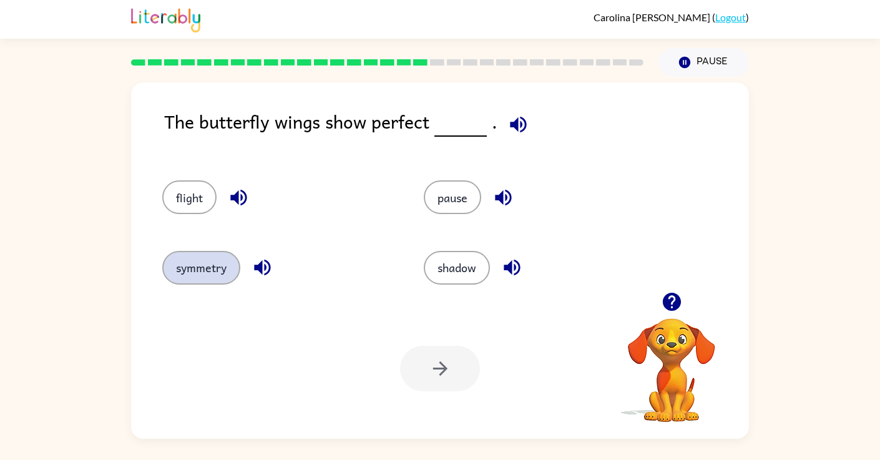
click at [195, 263] on button "symmetry" at bounding box center [201, 268] width 78 height 34
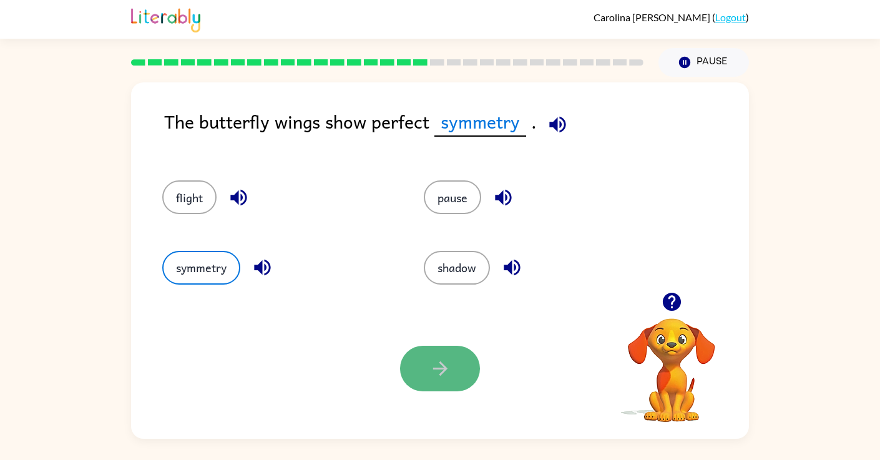
click at [441, 370] on icon "button" at bounding box center [440, 369] width 22 height 22
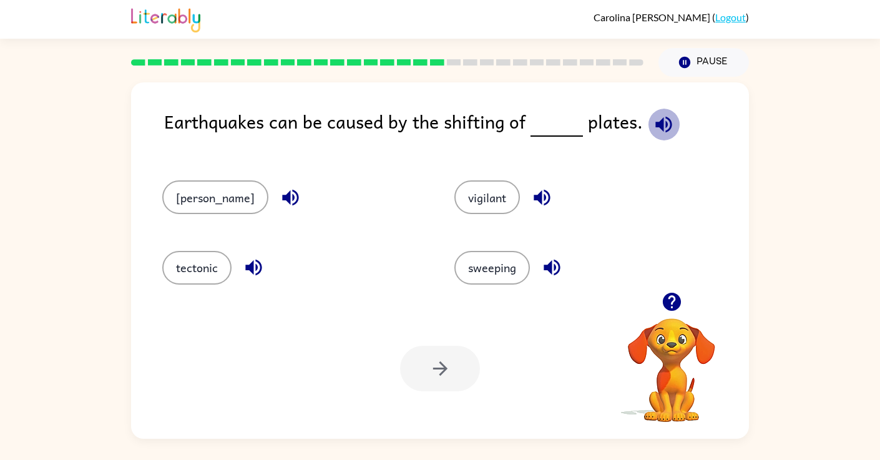
click at [660, 118] on icon "button" at bounding box center [664, 125] width 22 height 22
click at [280, 195] on icon "button" at bounding box center [291, 198] width 22 height 22
click at [255, 270] on icon "button" at bounding box center [254, 268] width 22 height 22
click at [250, 275] on icon "button" at bounding box center [254, 268] width 22 height 22
click at [531, 193] on icon "button" at bounding box center [542, 198] width 22 height 22
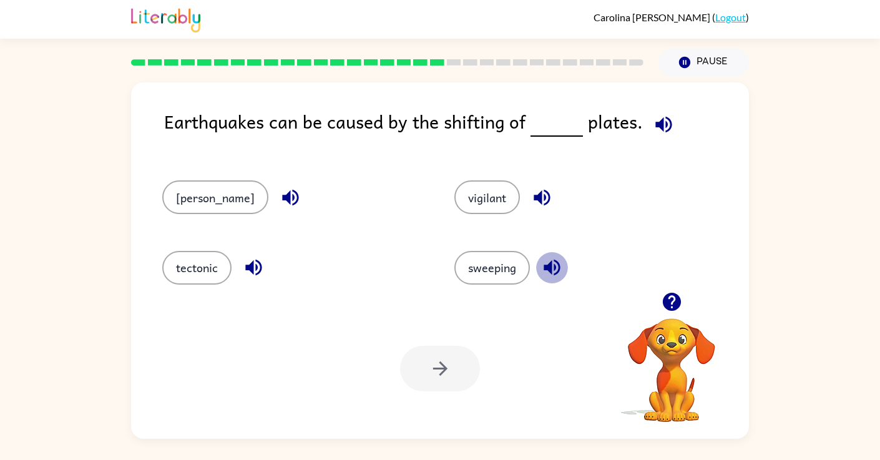
click at [544, 261] on icon "button" at bounding box center [552, 268] width 16 height 16
click at [200, 262] on button "tectonic" at bounding box center [196, 268] width 69 height 34
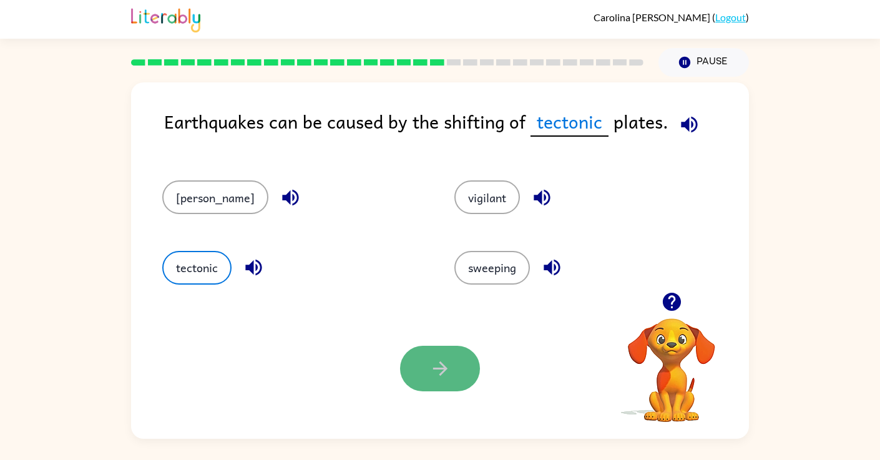
click at [469, 379] on button "button" at bounding box center [440, 369] width 80 height 46
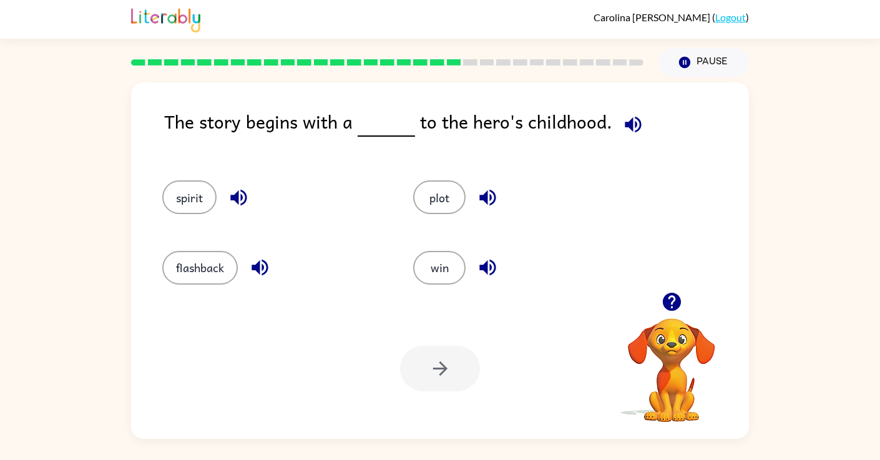
click at [622, 122] on icon "button" at bounding box center [633, 125] width 22 height 22
click at [259, 267] on icon "button" at bounding box center [260, 268] width 16 height 16
click at [482, 273] on icon "button" at bounding box center [488, 268] width 22 height 22
click at [488, 197] on icon "button" at bounding box center [488, 198] width 22 height 22
click at [232, 190] on icon "button" at bounding box center [239, 198] width 22 height 22
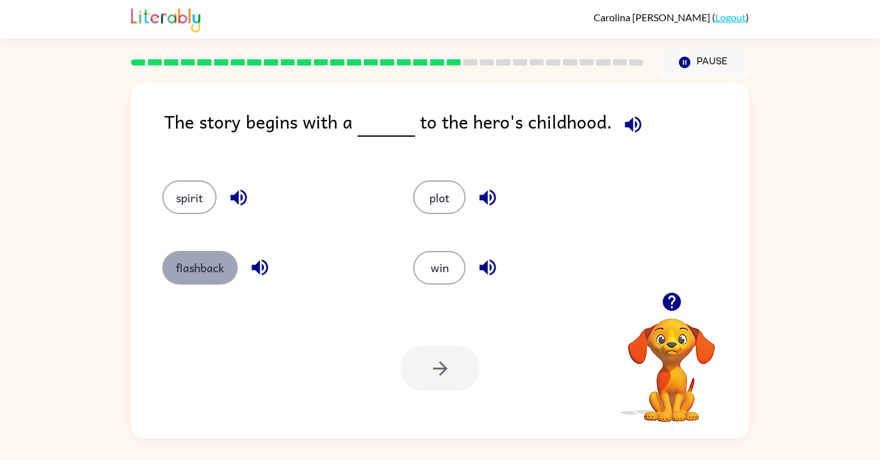
click at [190, 255] on button "flashback" at bounding box center [200, 268] width 76 height 34
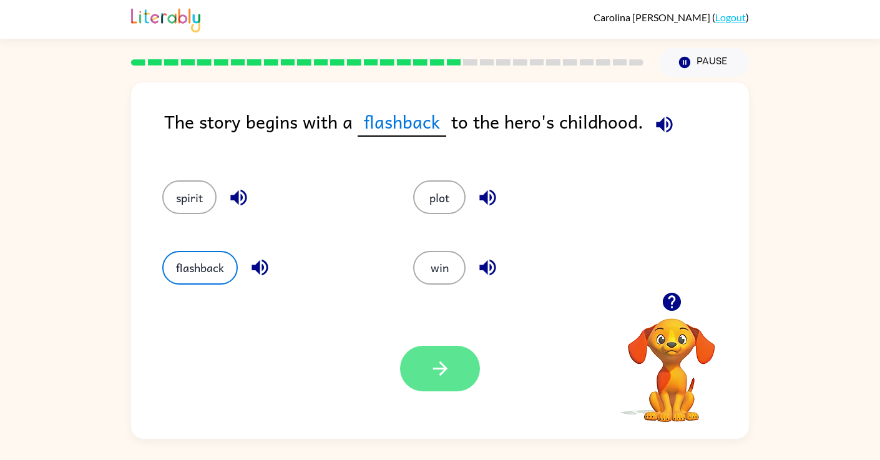
click at [429, 362] on icon "button" at bounding box center [440, 369] width 22 height 22
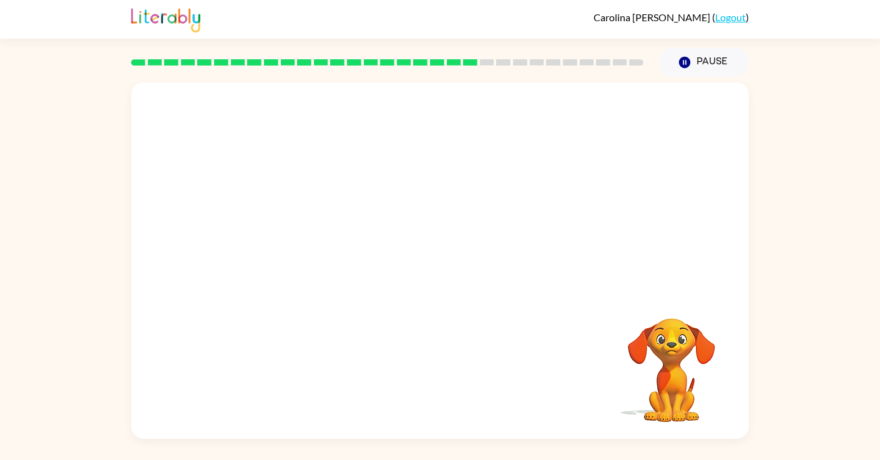
click at [328, 260] on video "Your browser must support playing .mp4 files to use Literably. Please try using…" at bounding box center [440, 187] width 618 height 210
click at [328, 257] on video "Your browser must support playing .mp4 files to use Literably. Please try using…" at bounding box center [440, 187] width 618 height 210
click at [443, 268] on icon "button" at bounding box center [440, 267] width 14 height 14
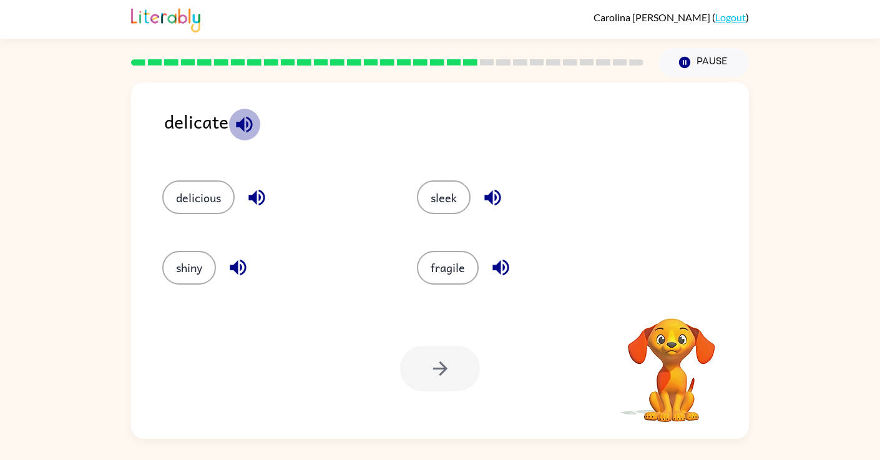
click at [246, 124] on icon "button" at bounding box center [244, 124] width 16 height 16
click at [258, 197] on icon "button" at bounding box center [257, 198] width 22 height 22
click at [451, 261] on button "fragile" at bounding box center [448, 268] width 62 height 34
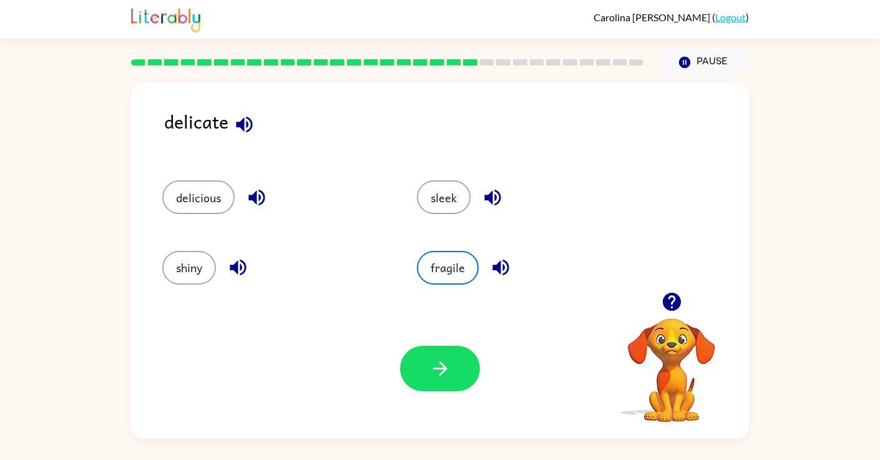
click at [504, 266] on icon "button" at bounding box center [500, 268] width 16 height 16
click at [436, 358] on icon "button" at bounding box center [440, 369] width 22 height 22
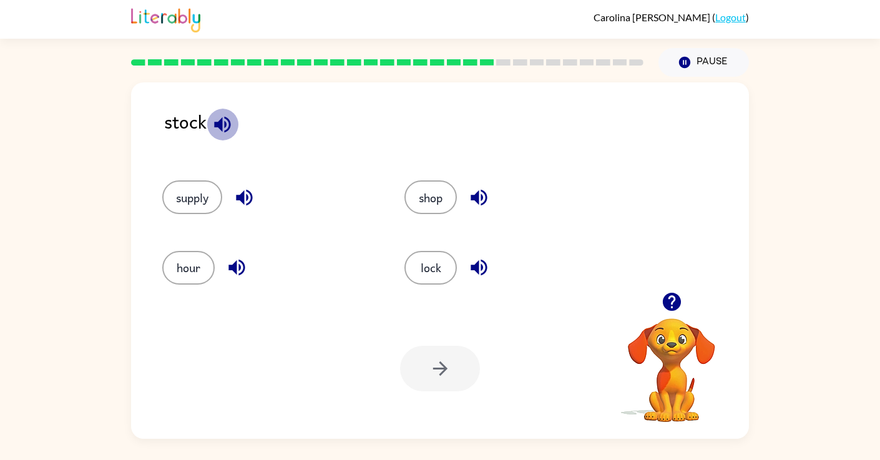
click at [222, 124] on icon "button" at bounding box center [222, 124] width 16 height 16
click at [473, 203] on icon "button" at bounding box center [479, 198] width 22 height 22
click at [483, 267] on icon "button" at bounding box center [479, 268] width 16 height 16
click at [243, 195] on icon "button" at bounding box center [244, 198] width 16 height 16
click at [234, 271] on icon "button" at bounding box center [236, 268] width 16 height 16
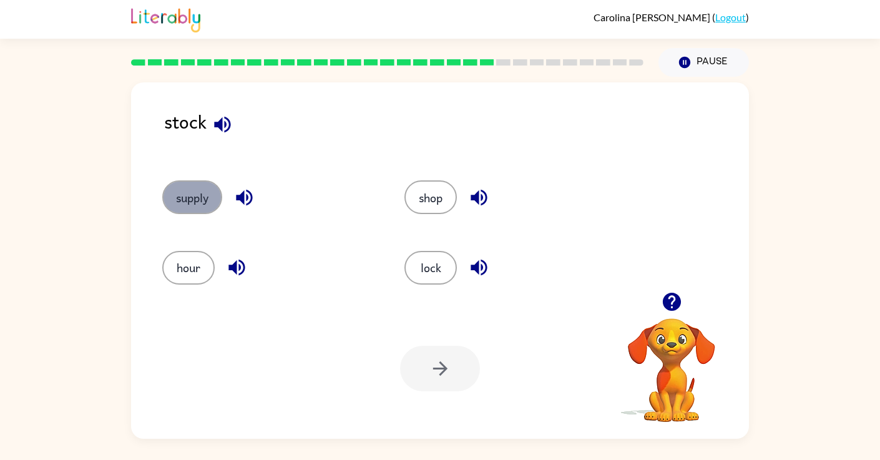
click at [198, 195] on button "supply" at bounding box center [192, 197] width 60 height 34
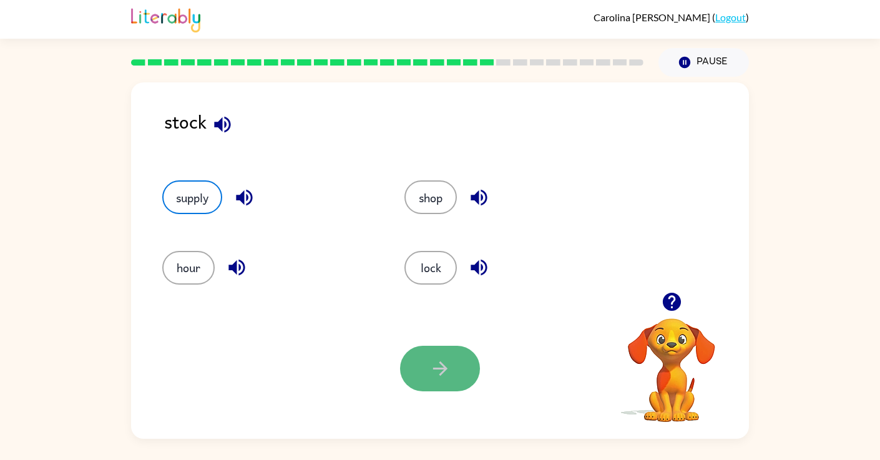
click at [449, 379] on icon "button" at bounding box center [440, 369] width 22 height 22
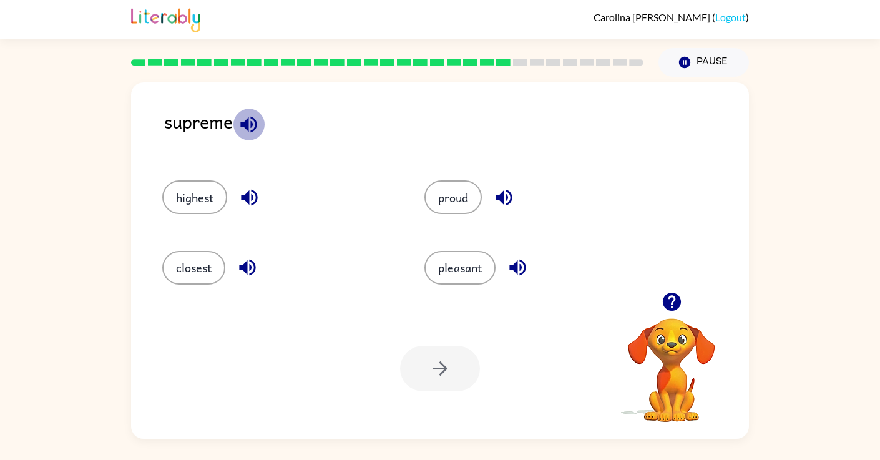
click at [250, 119] on icon "button" at bounding box center [249, 125] width 22 height 22
click at [500, 195] on icon "button" at bounding box center [504, 198] width 16 height 16
click at [247, 193] on icon "button" at bounding box center [249, 198] width 22 height 22
click at [252, 260] on icon "button" at bounding box center [248, 268] width 22 height 22
click at [522, 266] on icon "button" at bounding box center [517, 268] width 16 height 16
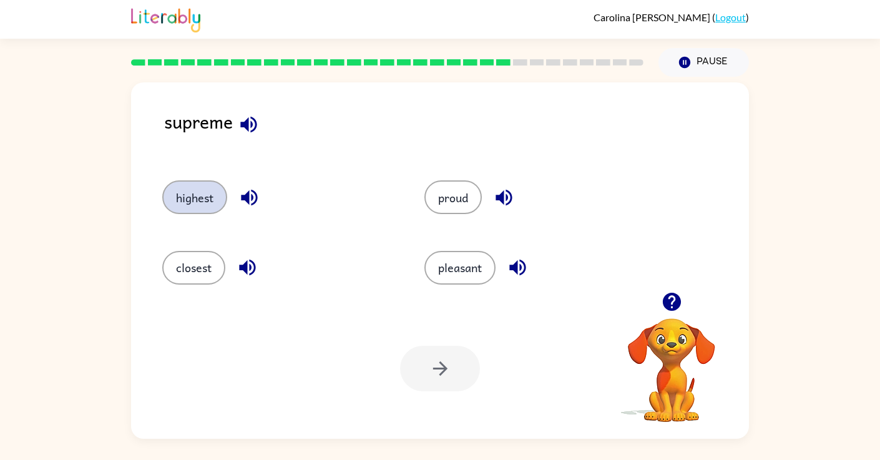
click at [208, 197] on button "highest" at bounding box center [194, 197] width 65 height 34
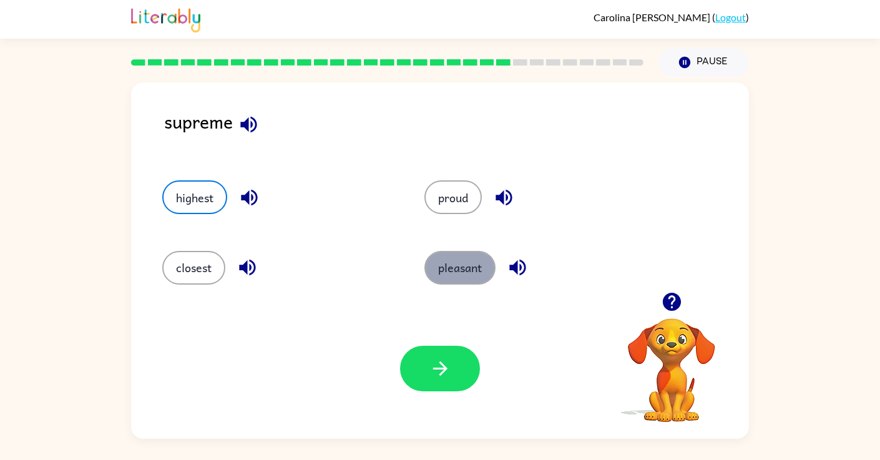
click at [465, 260] on button "pleasant" at bounding box center [459, 268] width 71 height 34
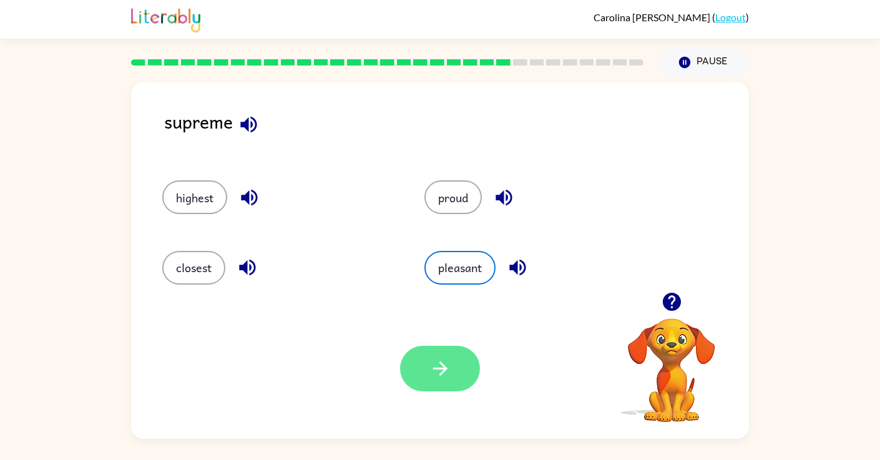
click at [450, 381] on button "button" at bounding box center [440, 369] width 80 height 46
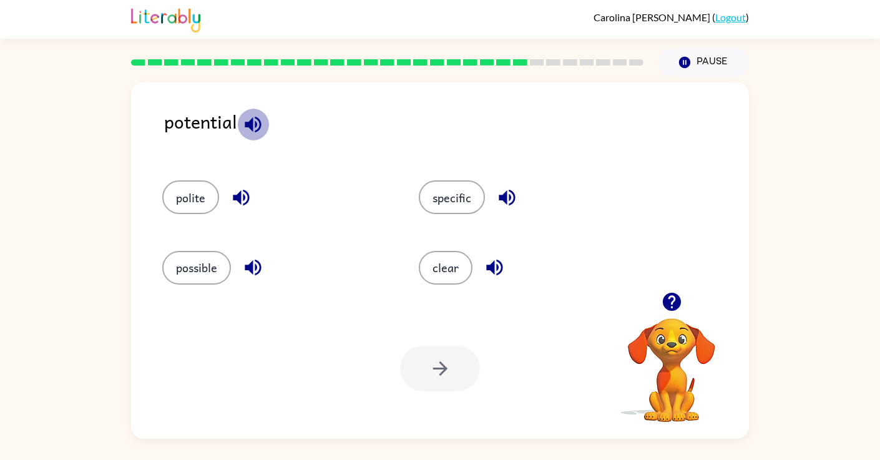
click at [238, 122] on button "button" at bounding box center [253, 125] width 32 height 32
click at [204, 261] on button "possible" at bounding box center [196, 268] width 69 height 34
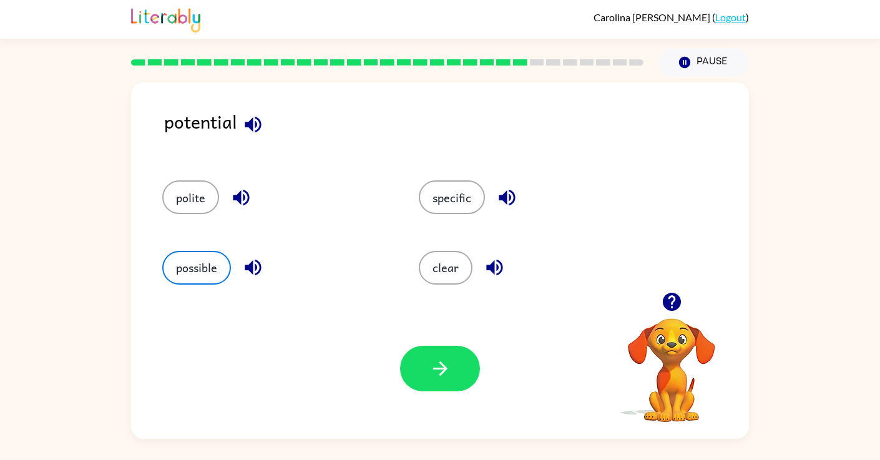
click at [244, 270] on icon "button" at bounding box center [253, 268] width 22 height 22
click at [499, 202] on icon "button" at bounding box center [507, 198] width 22 height 22
click at [434, 378] on icon "button" at bounding box center [440, 369] width 22 height 22
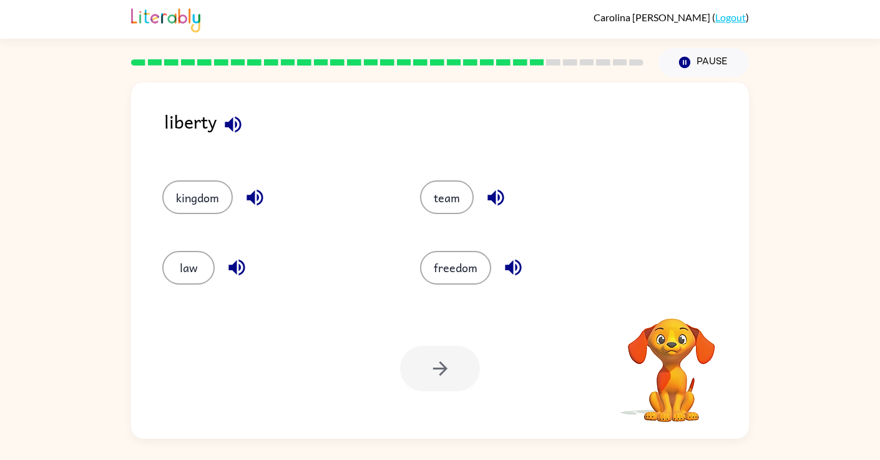
click at [232, 127] on icon "button" at bounding box center [233, 124] width 16 height 16
click at [252, 197] on icon "button" at bounding box center [255, 198] width 16 height 16
click at [497, 257] on div "freedom" at bounding box center [534, 268] width 229 height 34
click at [522, 272] on icon "button" at bounding box center [513, 268] width 22 height 22
click at [479, 268] on button "freedom" at bounding box center [455, 268] width 71 height 34
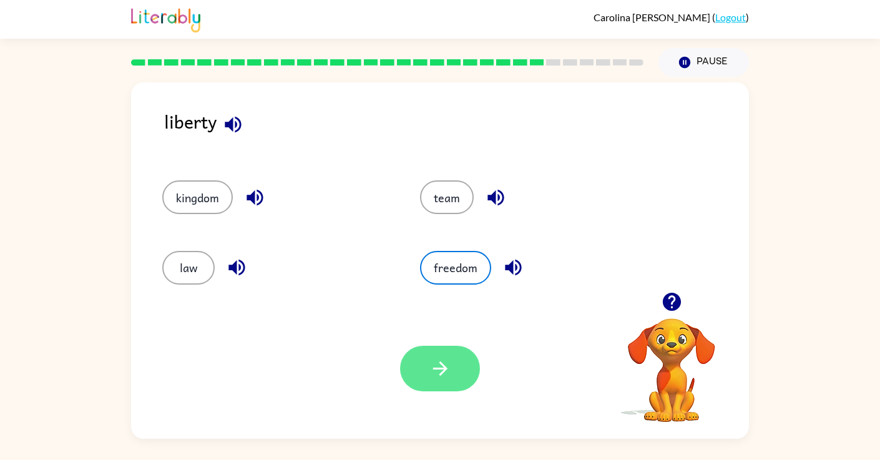
click at [452, 381] on button "button" at bounding box center [440, 369] width 80 height 46
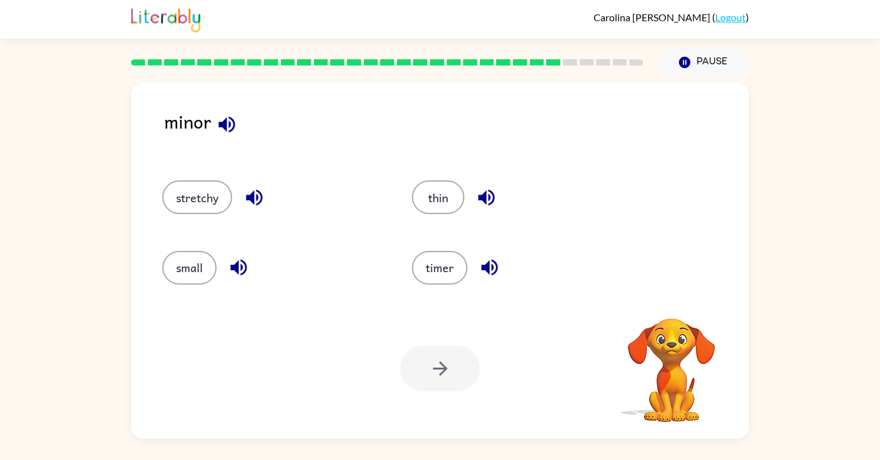
click at [228, 129] on icon "button" at bounding box center [227, 125] width 22 height 22
click at [486, 190] on icon "button" at bounding box center [487, 198] width 22 height 22
click at [497, 253] on button "button" at bounding box center [490, 268] width 32 height 32
click at [259, 192] on icon "button" at bounding box center [254, 198] width 16 height 16
click at [223, 263] on div "small" at bounding box center [272, 268] width 221 height 34
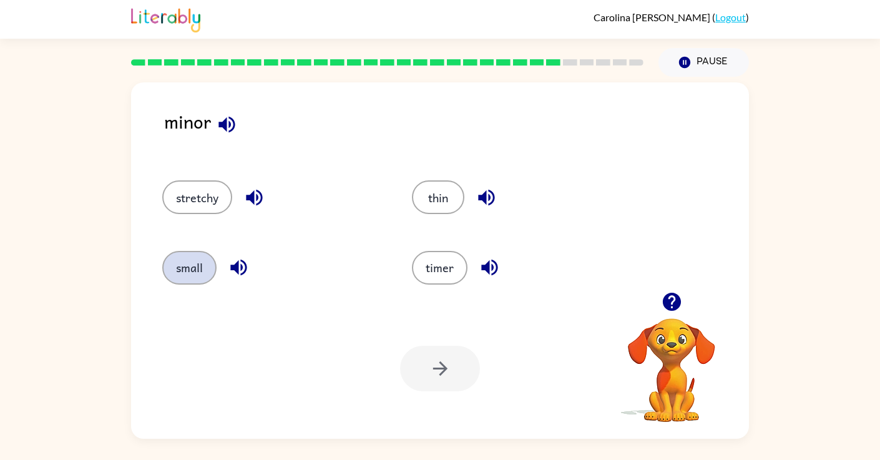
click at [192, 273] on button "small" at bounding box center [189, 268] width 54 height 34
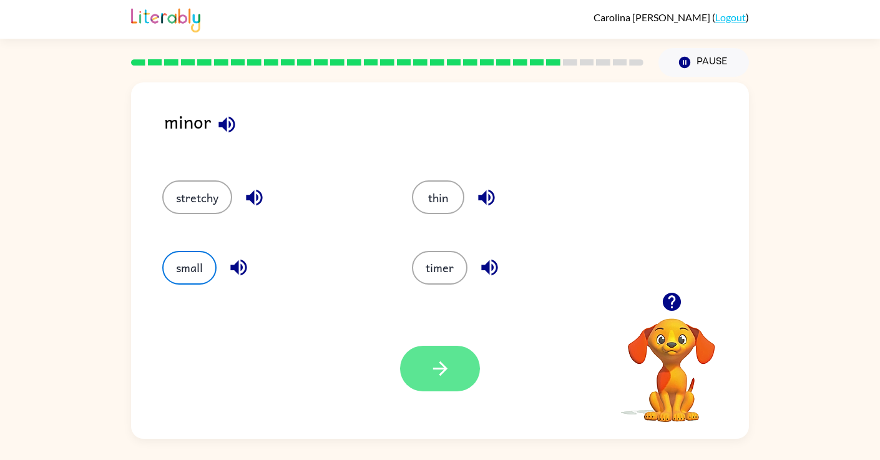
click at [436, 377] on icon "button" at bounding box center [440, 369] width 22 height 22
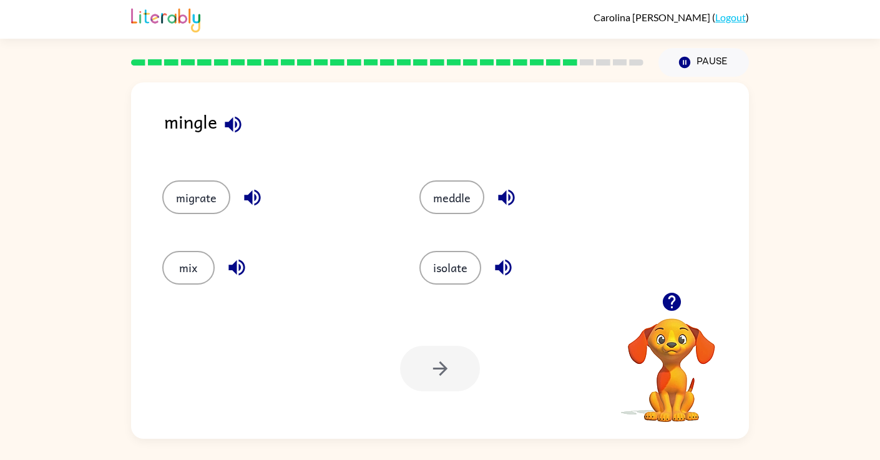
click at [234, 127] on icon "button" at bounding box center [233, 125] width 22 height 22
click at [252, 200] on icon "button" at bounding box center [253, 198] width 22 height 22
click at [232, 271] on icon "button" at bounding box center [237, 268] width 22 height 22
click at [500, 198] on icon "button" at bounding box center [506, 198] width 16 height 16
click at [501, 268] on icon "button" at bounding box center [503, 268] width 16 height 16
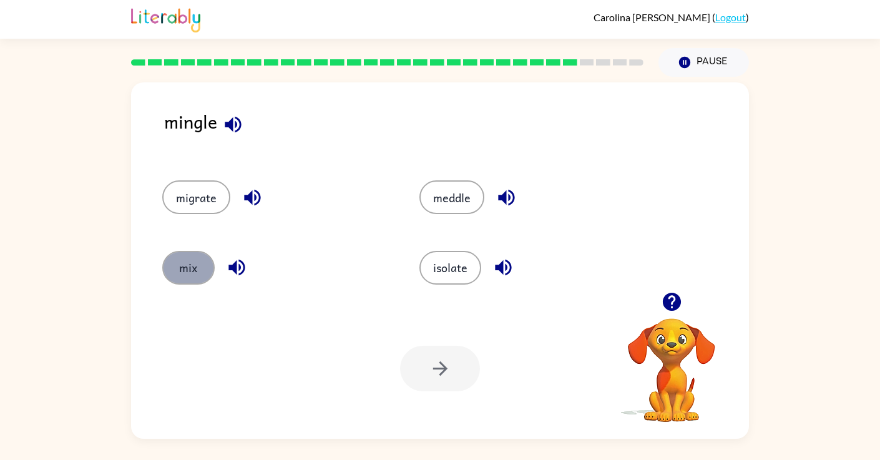
click at [187, 268] on button "mix" at bounding box center [188, 268] width 52 height 34
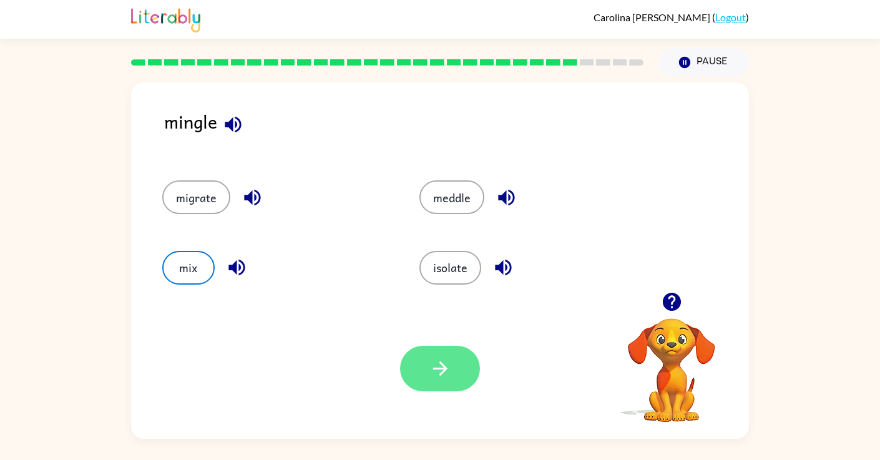
click at [454, 370] on button "button" at bounding box center [440, 369] width 80 height 46
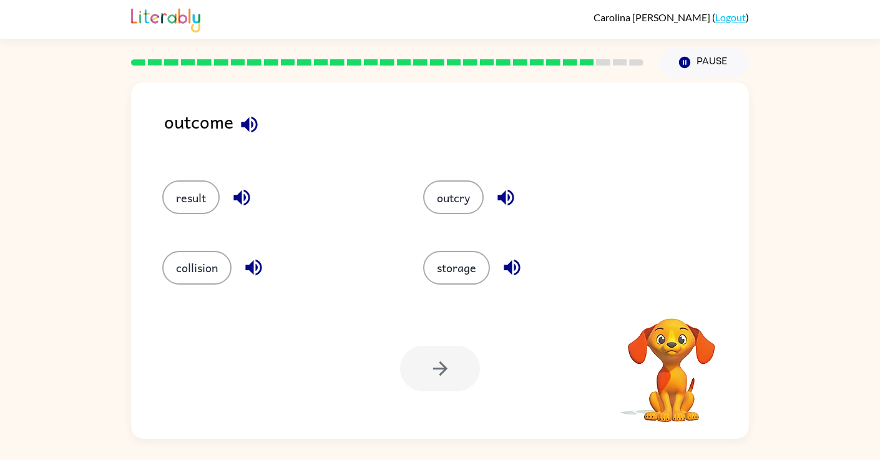
click at [246, 117] on icon "button" at bounding box center [249, 125] width 22 height 22
click at [243, 198] on icon "button" at bounding box center [242, 198] width 22 height 22
click at [506, 195] on icon "button" at bounding box center [505, 198] width 16 height 16
click at [507, 262] on icon "button" at bounding box center [512, 268] width 22 height 22
click at [250, 265] on icon "button" at bounding box center [253, 268] width 16 height 16
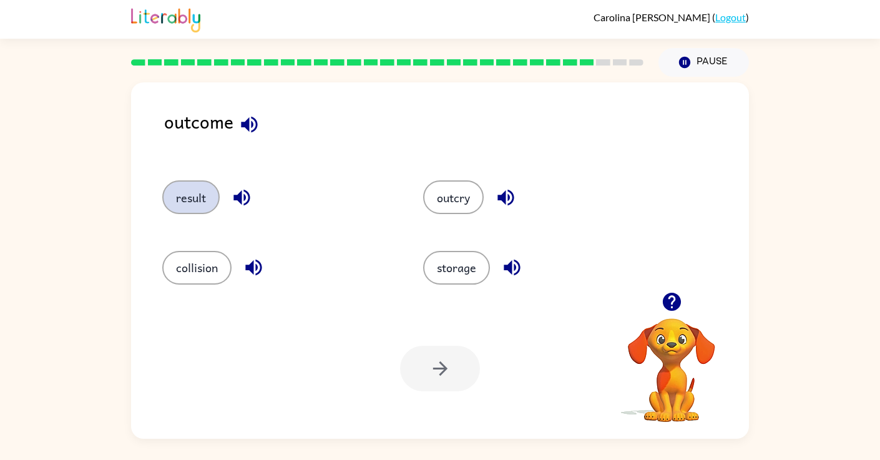
click at [187, 195] on button "result" at bounding box center [190, 197] width 57 height 34
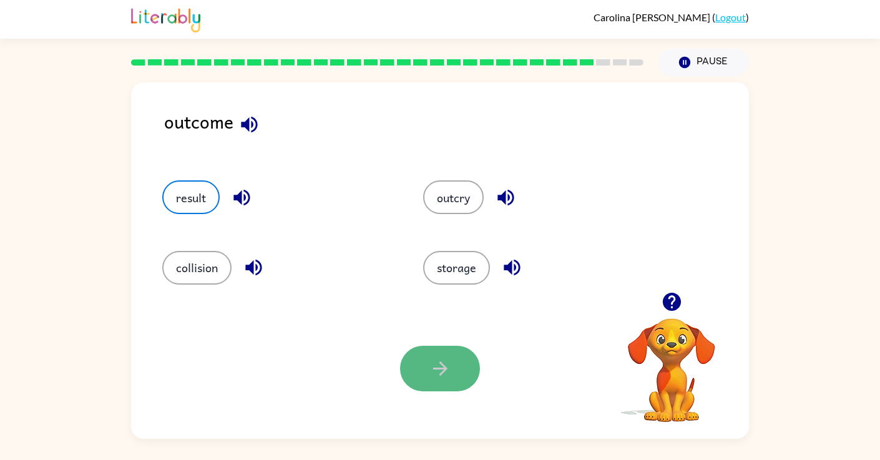
click at [444, 372] on icon "button" at bounding box center [440, 369] width 22 height 22
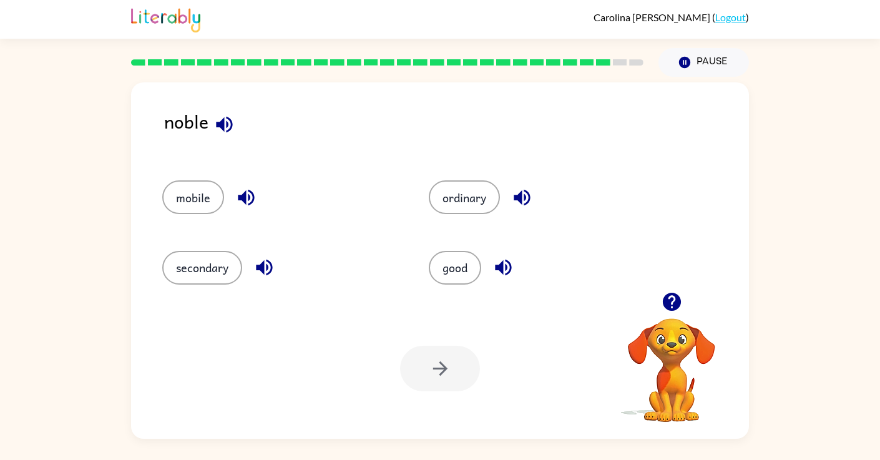
click at [228, 122] on icon "button" at bounding box center [224, 125] width 22 height 22
click at [268, 265] on icon "button" at bounding box center [264, 268] width 22 height 22
click at [250, 198] on icon "button" at bounding box center [246, 198] width 16 height 16
click at [522, 198] on icon "button" at bounding box center [522, 198] width 16 height 16
click at [504, 260] on icon "button" at bounding box center [503, 268] width 22 height 22
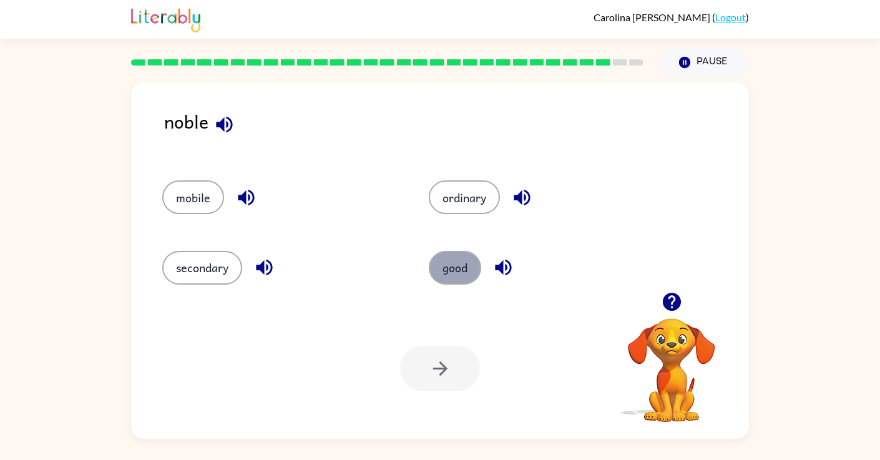
click at [454, 271] on button "good" at bounding box center [455, 268] width 52 height 34
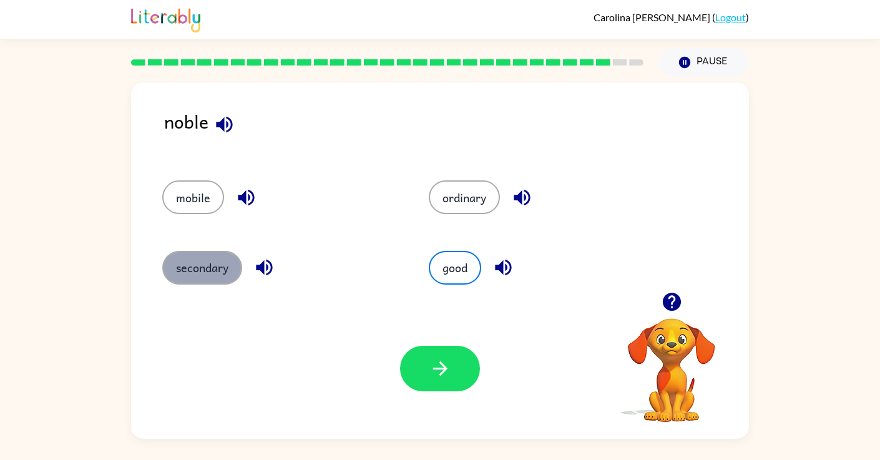
click at [225, 267] on button "secondary" at bounding box center [202, 268] width 80 height 34
click at [224, 272] on button "secondary" at bounding box center [202, 268] width 80 height 34
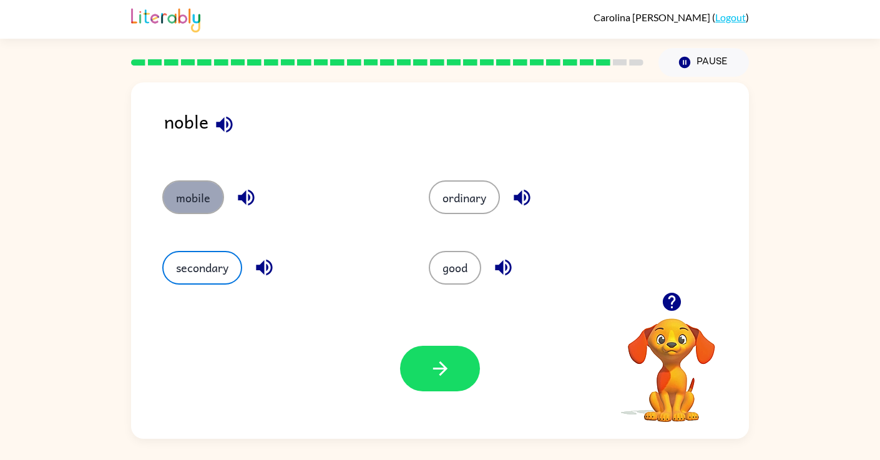
click at [208, 207] on button "mobile" at bounding box center [193, 197] width 62 height 34
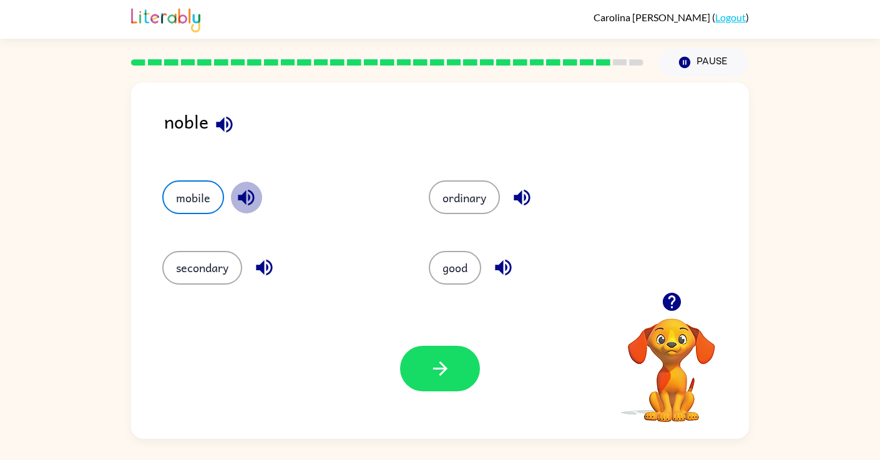
click at [260, 190] on button "button" at bounding box center [246, 198] width 32 height 32
click at [232, 115] on icon "button" at bounding box center [224, 125] width 22 height 22
click at [472, 197] on button "ordinary" at bounding box center [464, 197] width 71 height 34
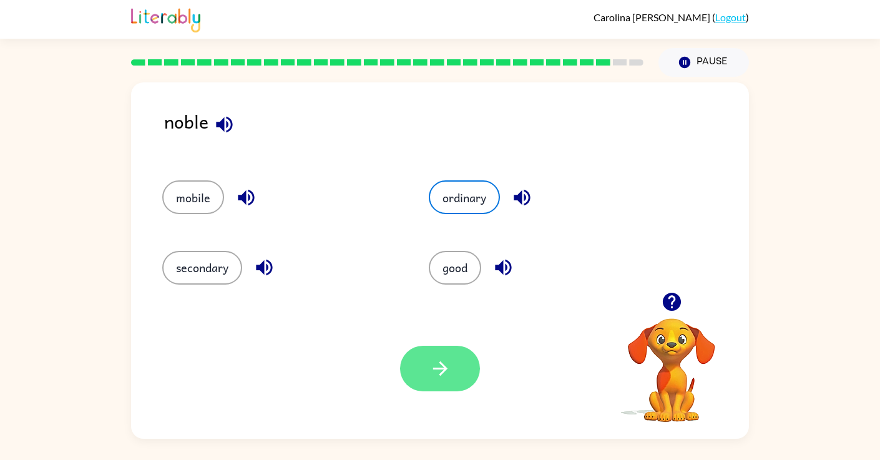
click at [461, 353] on button "button" at bounding box center [440, 369] width 80 height 46
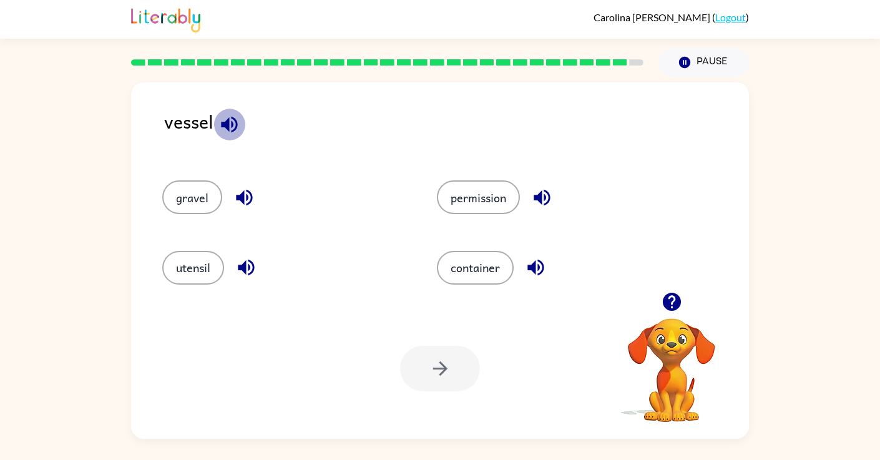
click at [231, 118] on icon "button" at bounding box center [229, 124] width 16 height 16
click at [237, 197] on icon "button" at bounding box center [244, 198] width 16 height 16
click at [241, 265] on icon "button" at bounding box center [246, 268] width 16 height 16
click at [536, 195] on icon "button" at bounding box center [542, 198] width 16 height 16
click at [538, 264] on icon "button" at bounding box center [536, 268] width 22 height 22
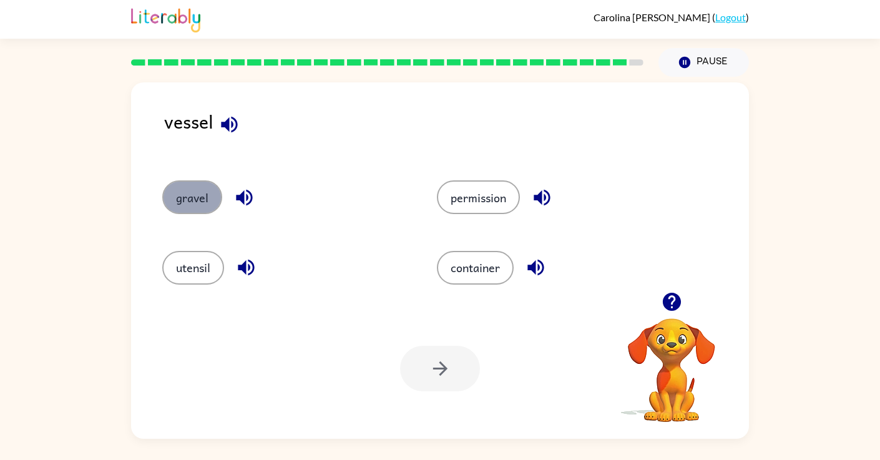
click at [209, 189] on button "gravel" at bounding box center [192, 197] width 60 height 34
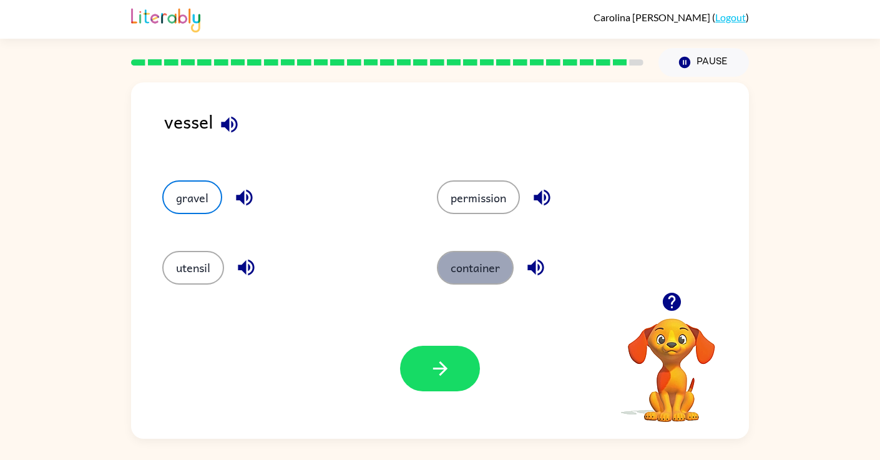
click at [485, 271] on button "container" at bounding box center [475, 268] width 77 height 34
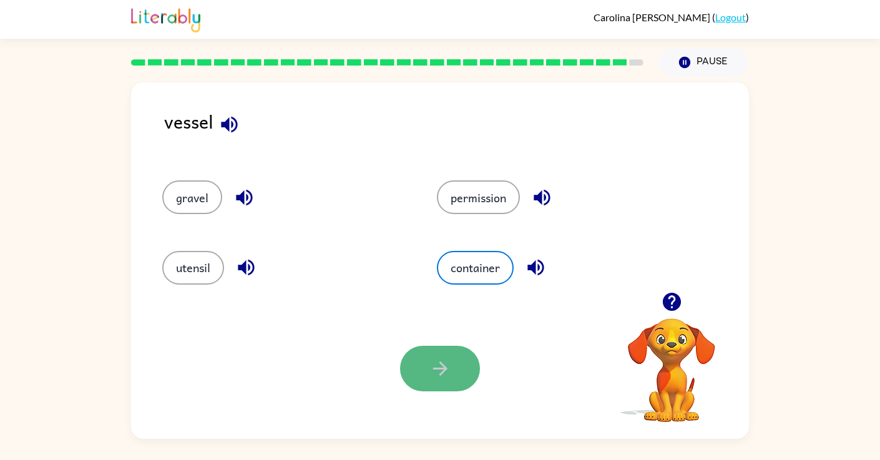
click at [454, 357] on button "button" at bounding box center [440, 369] width 80 height 46
